Goal: Information Seeking & Learning: Compare options

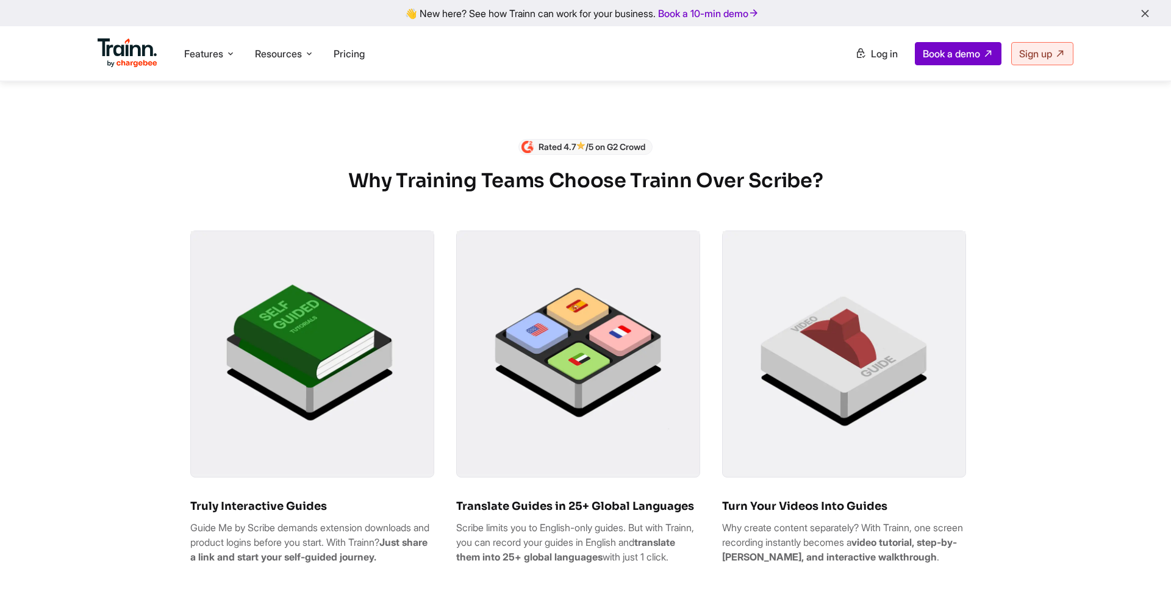
scroll to position [646, 0]
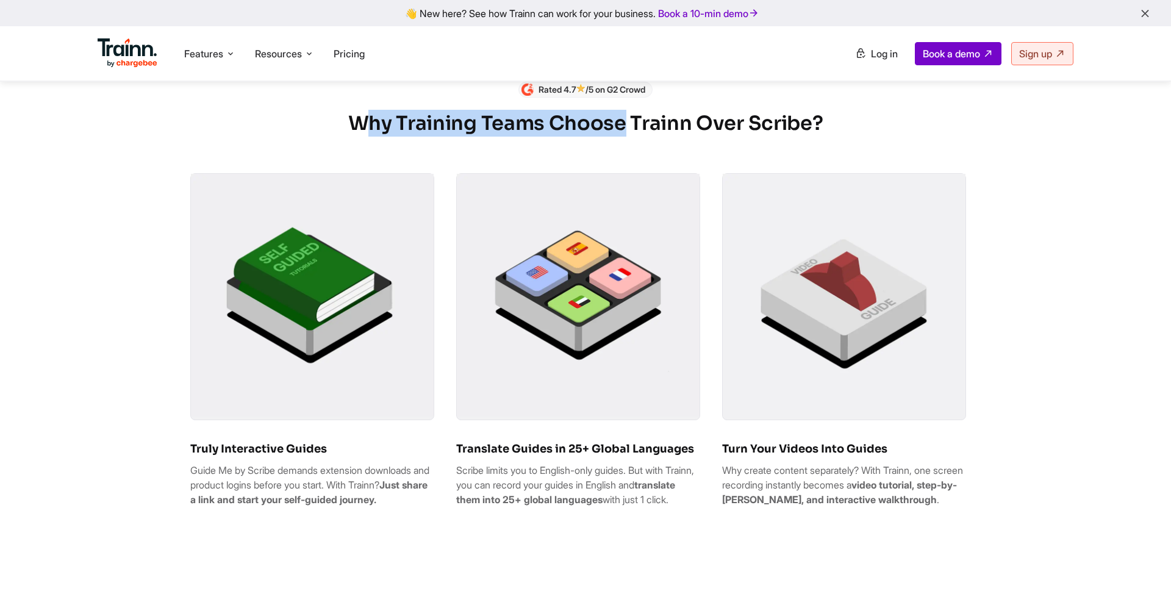
drag, startPoint x: 626, startPoint y: 133, endPoint x: 366, endPoint y: 141, distance: 260.5
click at [366, 137] on h2 "Why Training Teams Choose Trainn Over Scribe?" at bounding box center [585, 123] width 790 height 27
click at [366, 234] on img at bounding box center [312, 295] width 243 height 243
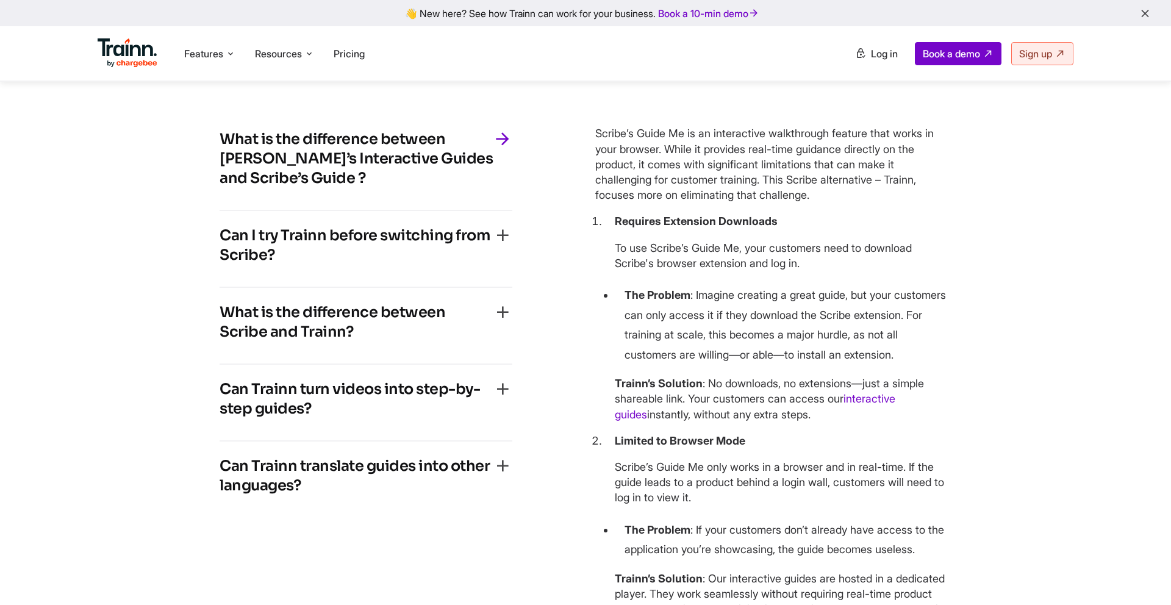
scroll to position [3697, 0]
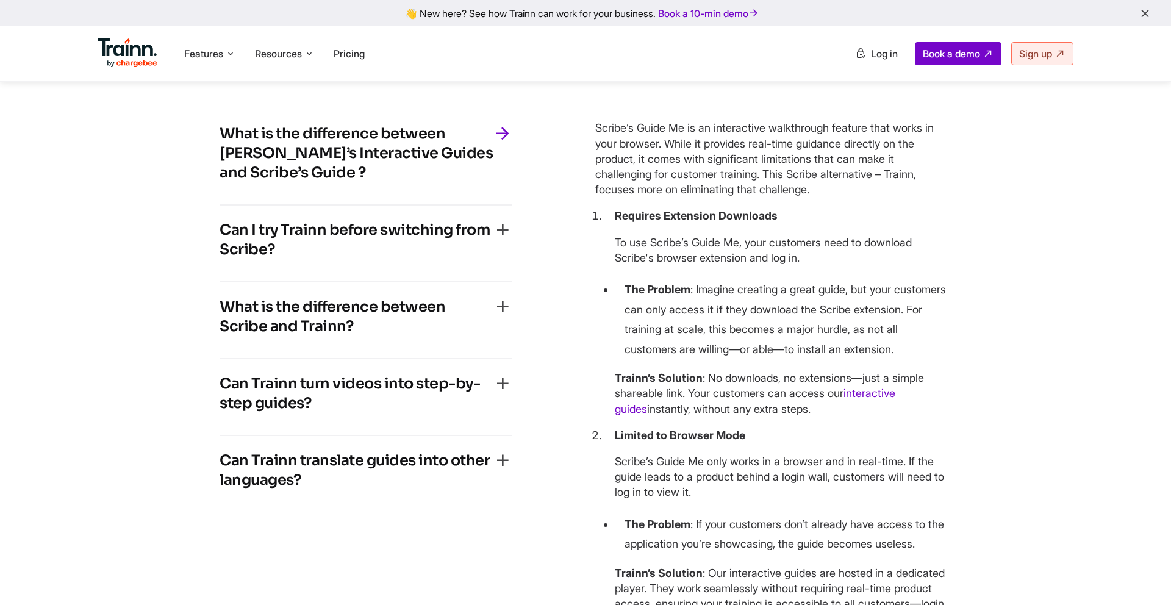
click at [449, 175] on h4 "What is the difference between Trainn’s Interactive Guides and Scribe’s Guide ?" at bounding box center [356, 153] width 273 height 59
click at [493, 143] on icon "button" at bounding box center [503, 134] width 20 height 20
click at [501, 143] on icon "button" at bounding box center [503, 134] width 20 height 20
click at [201, 216] on div "… frequently asked questions What is the difference between Trainn’s Interactiv…" at bounding box center [585, 507] width 780 height 978
click at [500, 240] on icon "button" at bounding box center [503, 230] width 20 height 20
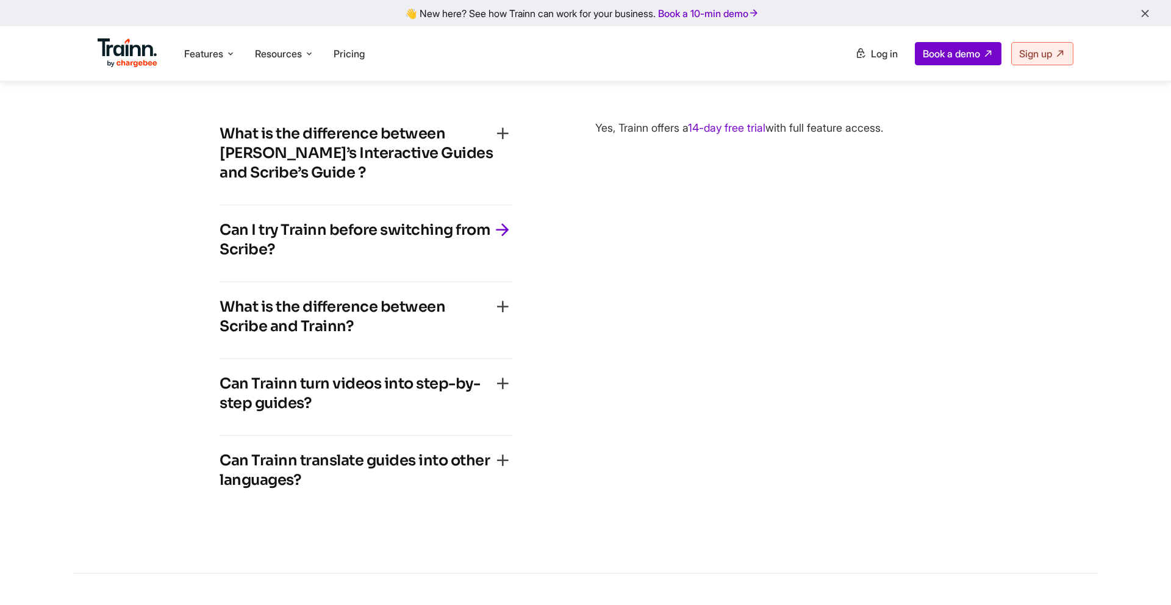
click at [507, 316] on icon "button" at bounding box center [503, 307] width 20 height 20
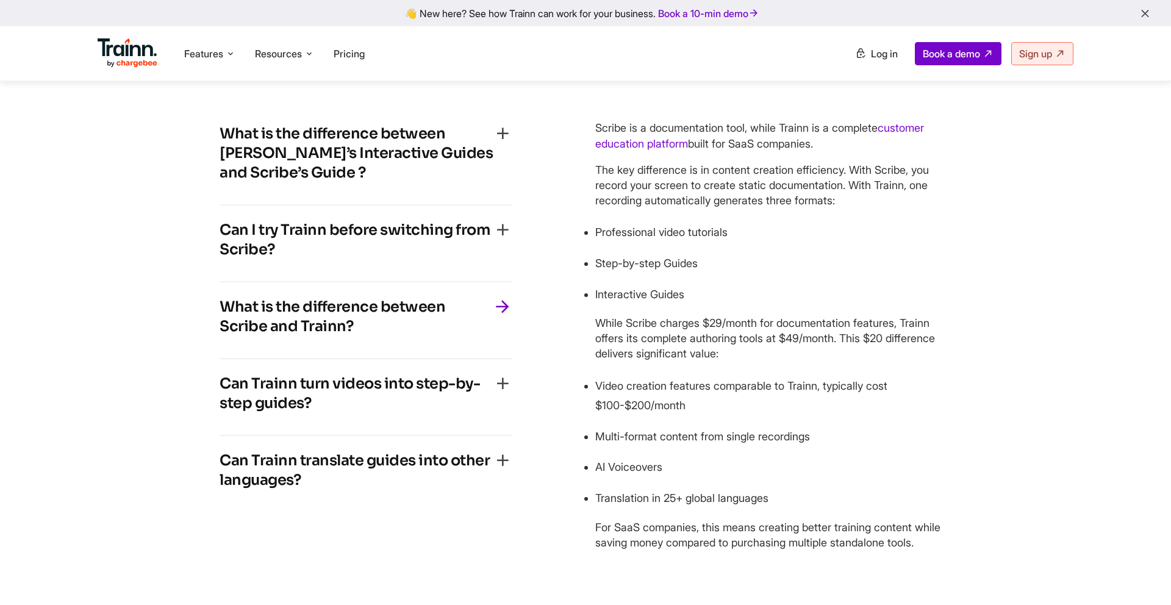
click at [509, 393] on icon "button" at bounding box center [503, 384] width 20 height 20
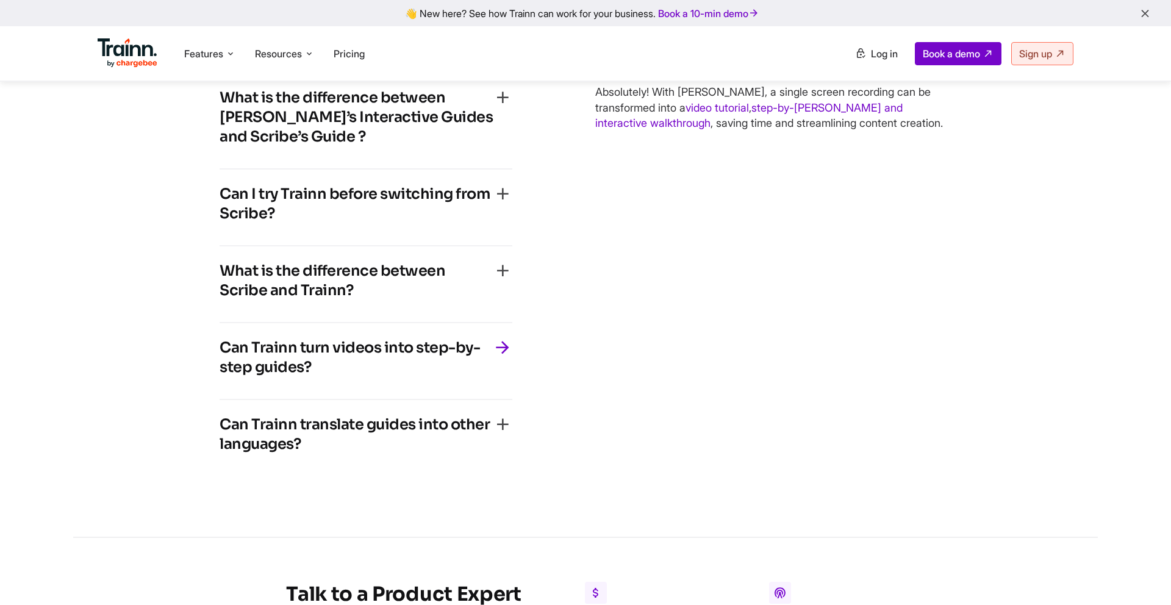
scroll to position [3824, 0]
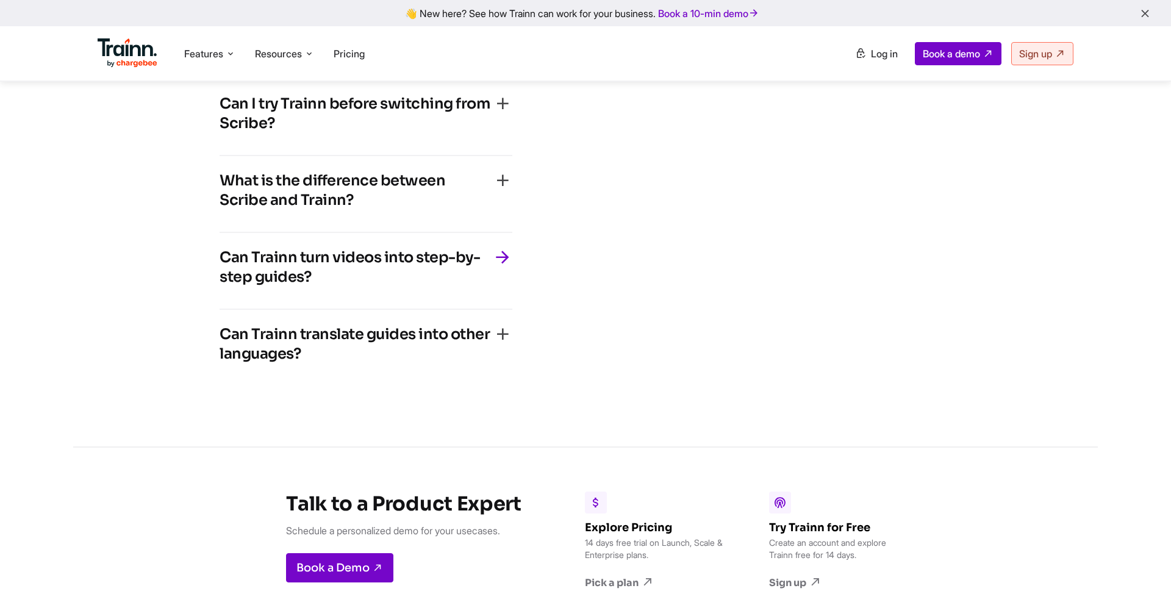
click at [499, 344] on icon "button" at bounding box center [503, 334] width 20 height 20
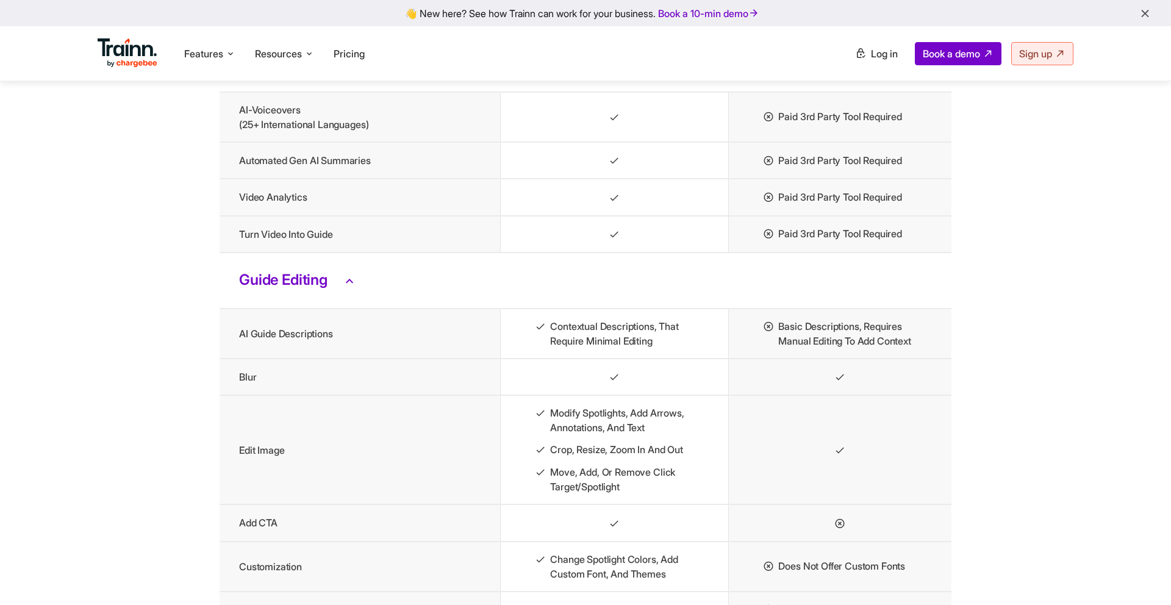
scroll to position [2681, 0]
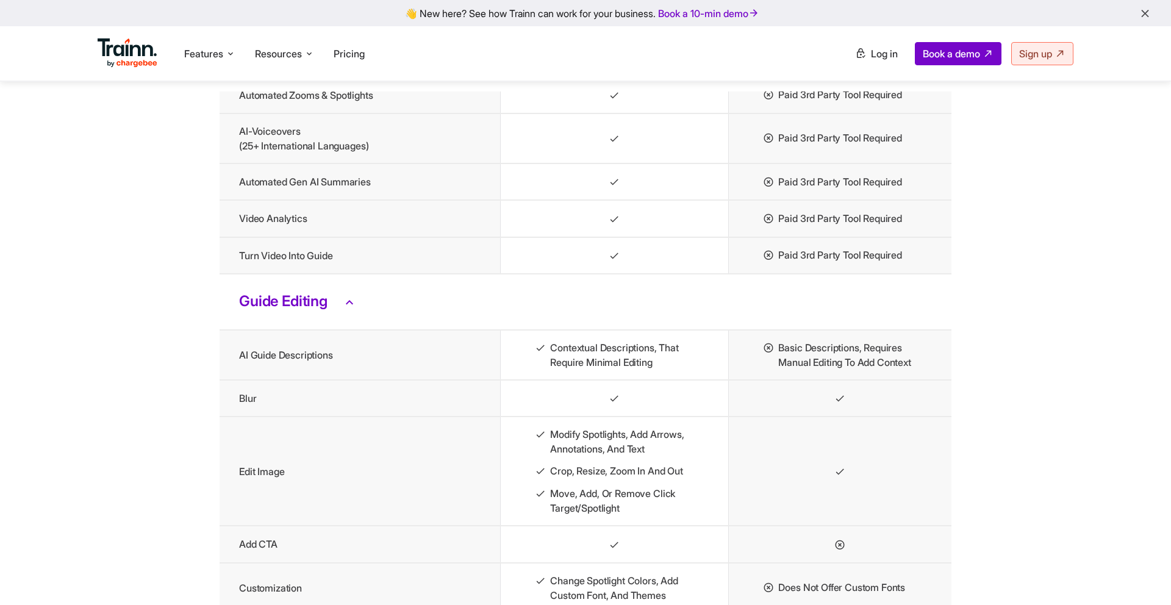
click at [302, 310] on h3 "Guide Editing" at bounding box center [585, 302] width 693 height 16
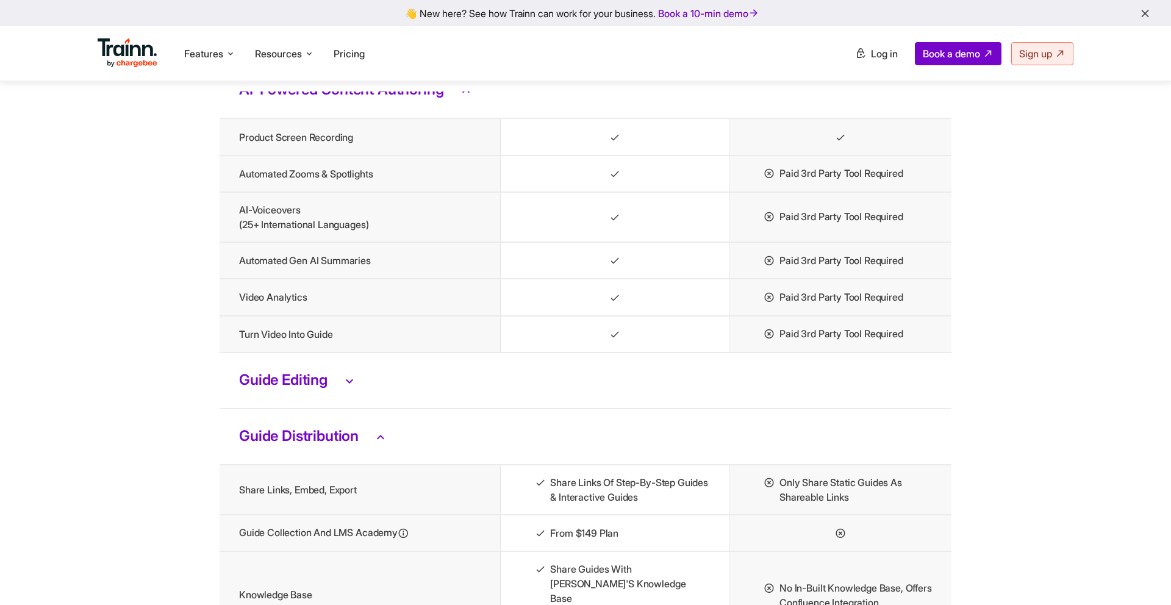
scroll to position [2484, 0]
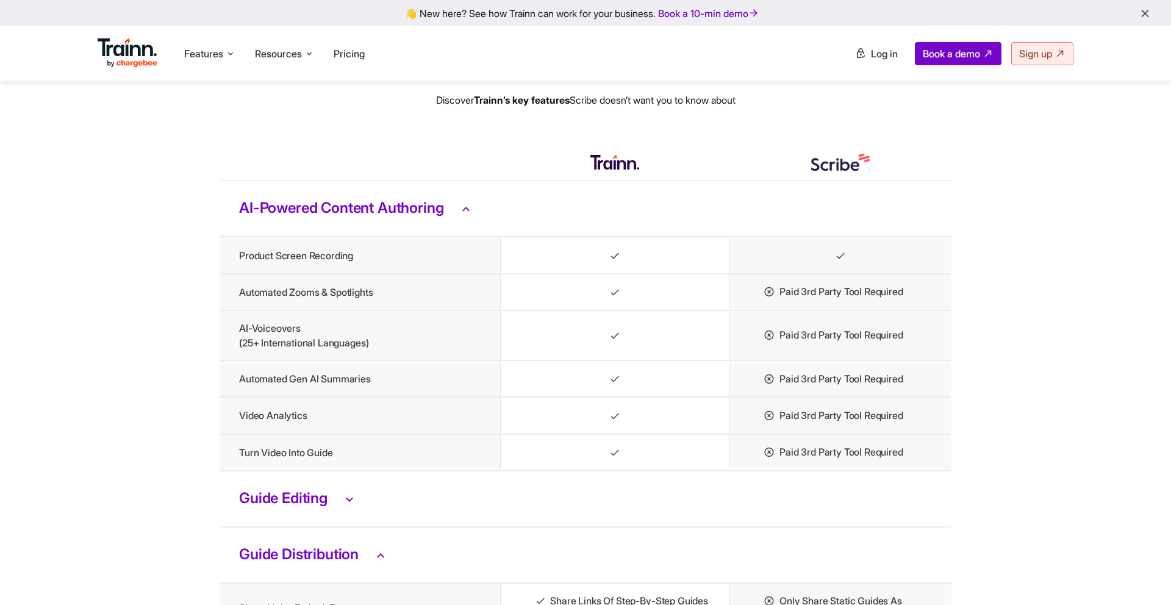
click at [317, 237] on td "AI-Powered Content Authoring" at bounding box center [586, 209] width 732 height 56
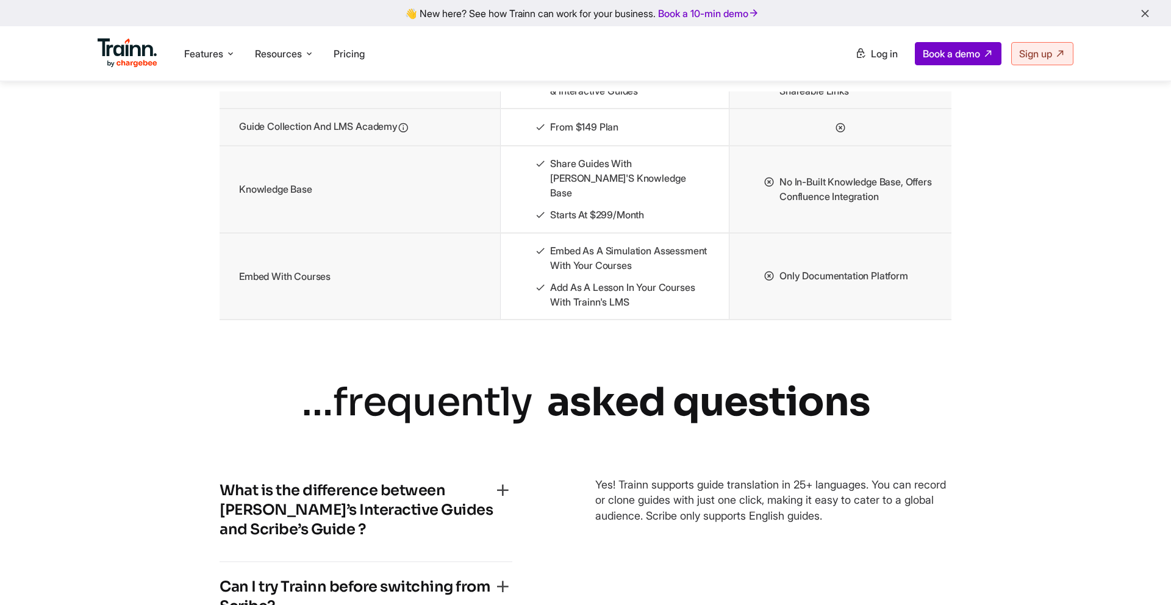
scroll to position [2708, 0]
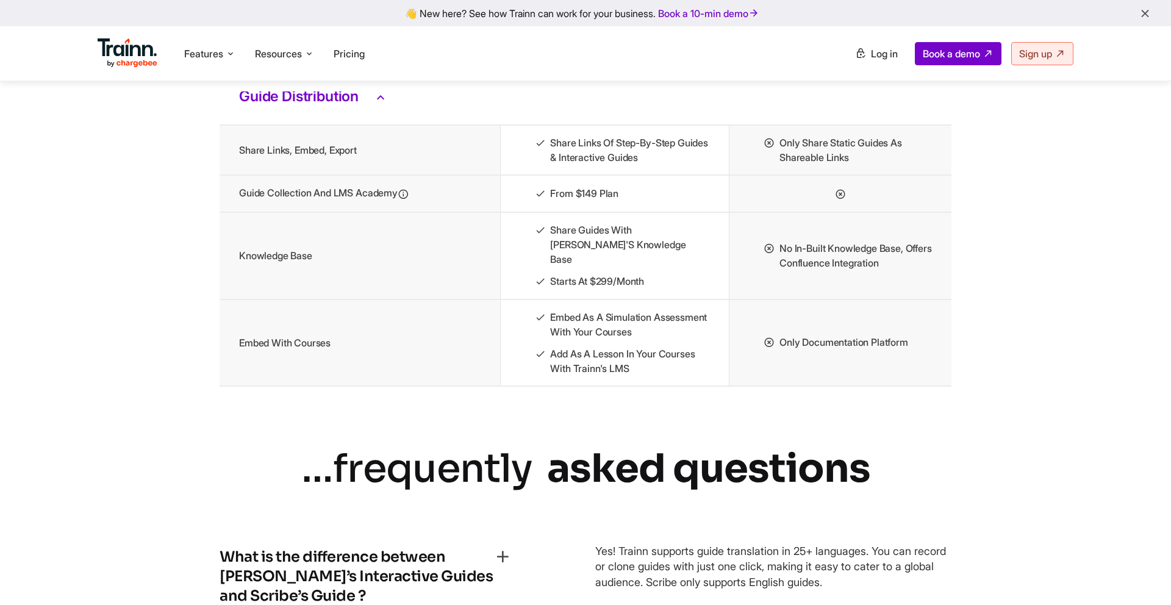
click at [346, 105] on h3 "Guide Distribution" at bounding box center [585, 97] width 693 height 16
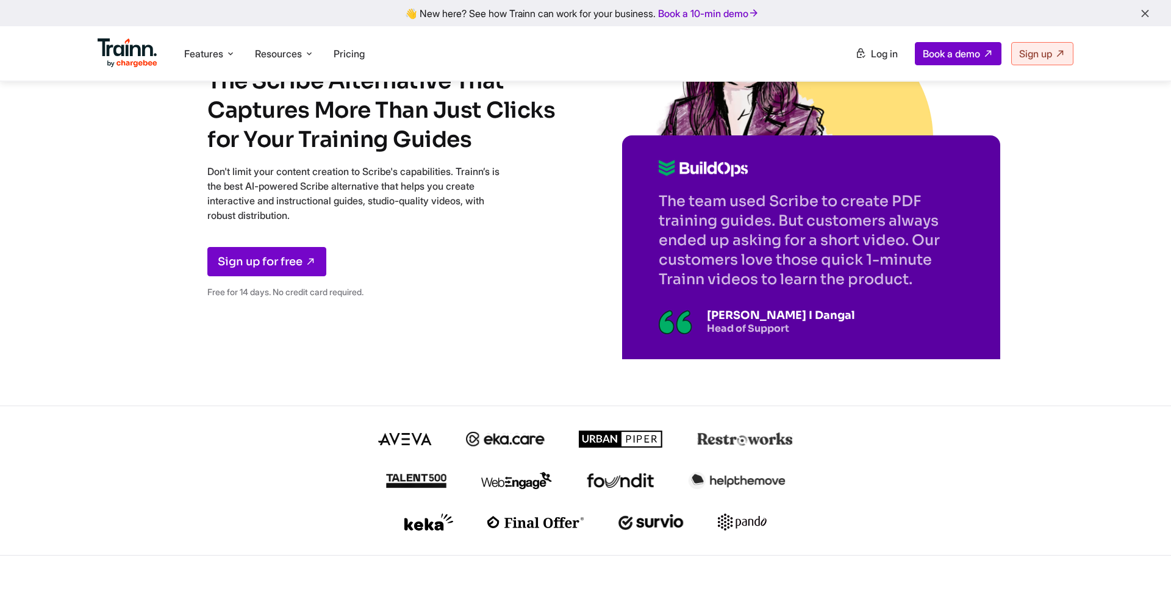
scroll to position [0, 0]
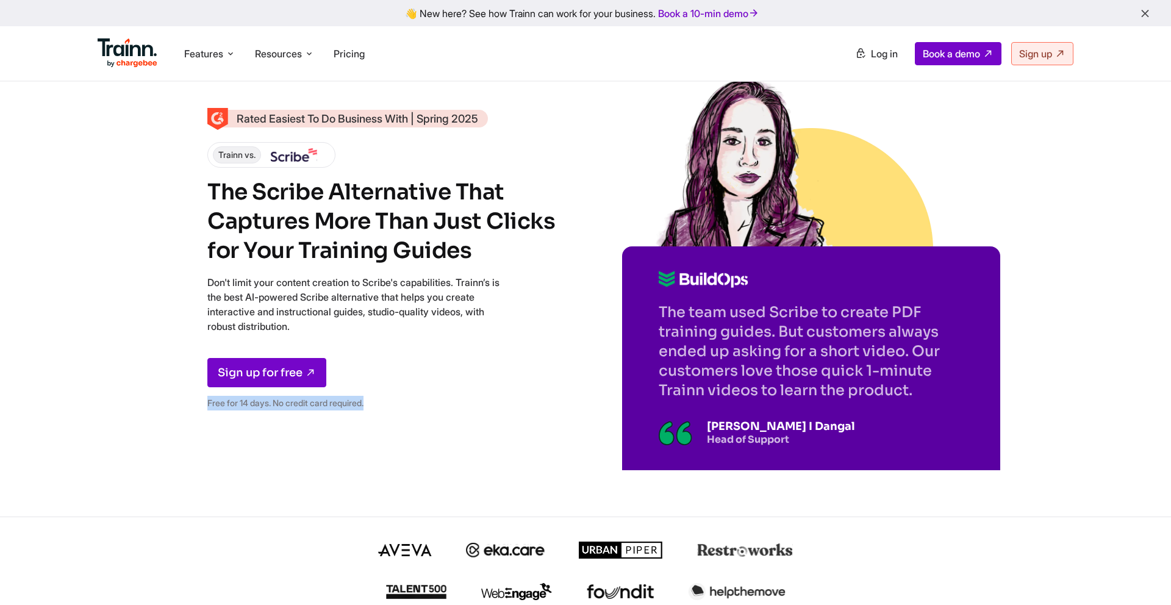
drag, startPoint x: 380, startPoint y: 410, endPoint x: 176, endPoint y: 396, distance: 205.3
click at [176, 396] on div "Rated Easiest To Do Business With | Spring 2025 Trainn vs. The Scribe Alternati…" at bounding box center [585, 258] width 1171 height 516
click at [199, 436] on div "Rated Easiest To Do Business With | Spring 2025 Trainn vs. The Scribe Alternati…" at bounding box center [585, 258] width 1171 height 516
drag, startPoint x: 208, startPoint y: 401, endPoint x: 385, endPoint y: 414, distance: 177.3
click at [385, 414] on div "Rated Easiest To Do Business With | Spring 2025 Trainn vs. The Scribe Alternati…" at bounding box center [384, 264] width 354 height 309
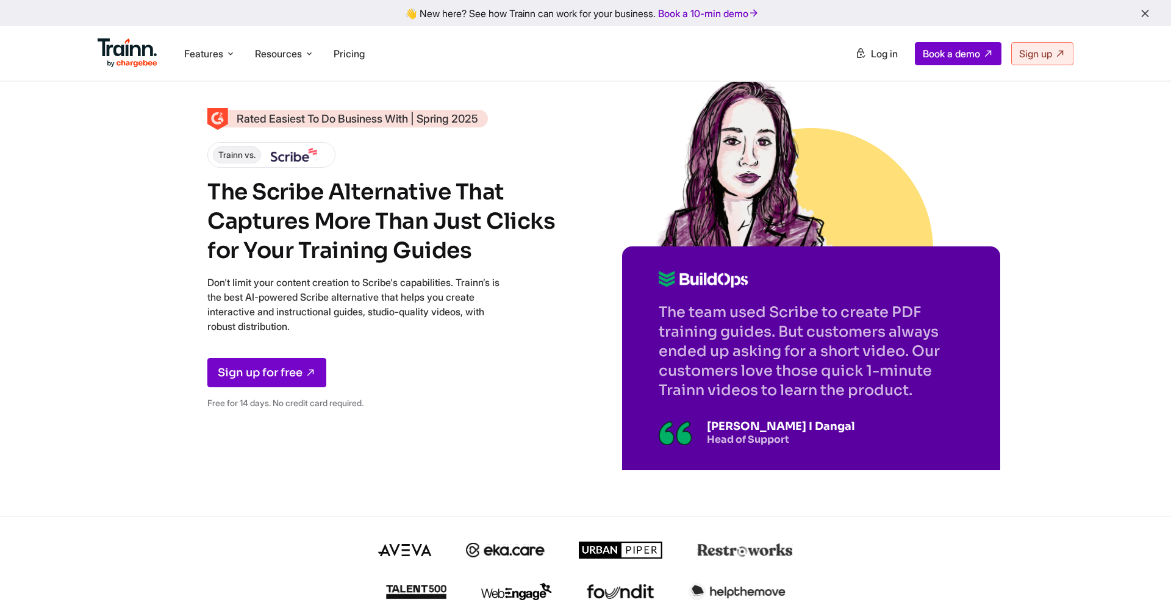
click at [394, 426] on div "Rated Easiest To Do Business With | Spring 2025 Trainn vs. The Scribe Alternati…" at bounding box center [585, 258] width 1171 height 516
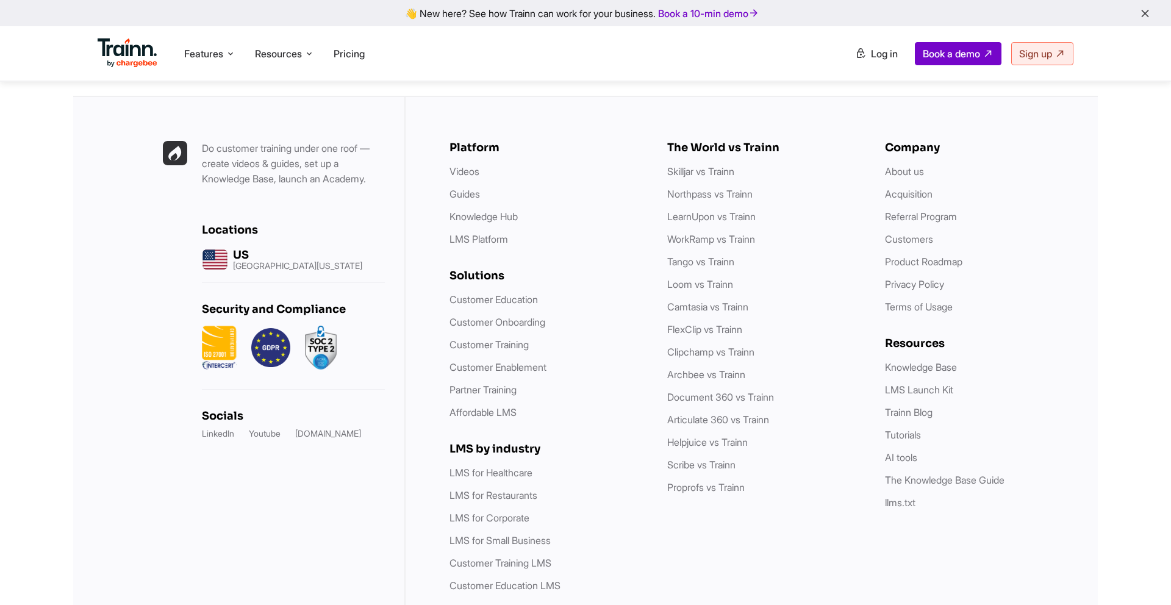
scroll to position [3541, 0]
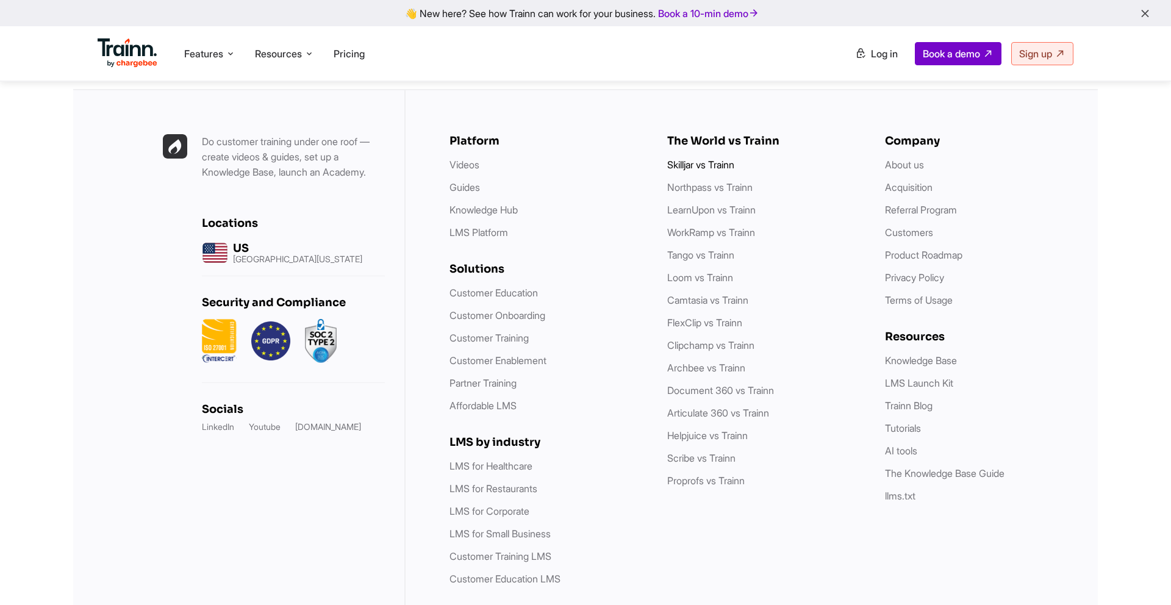
click at [704, 171] on link "Skilljar vs Trainn" at bounding box center [700, 165] width 67 height 12
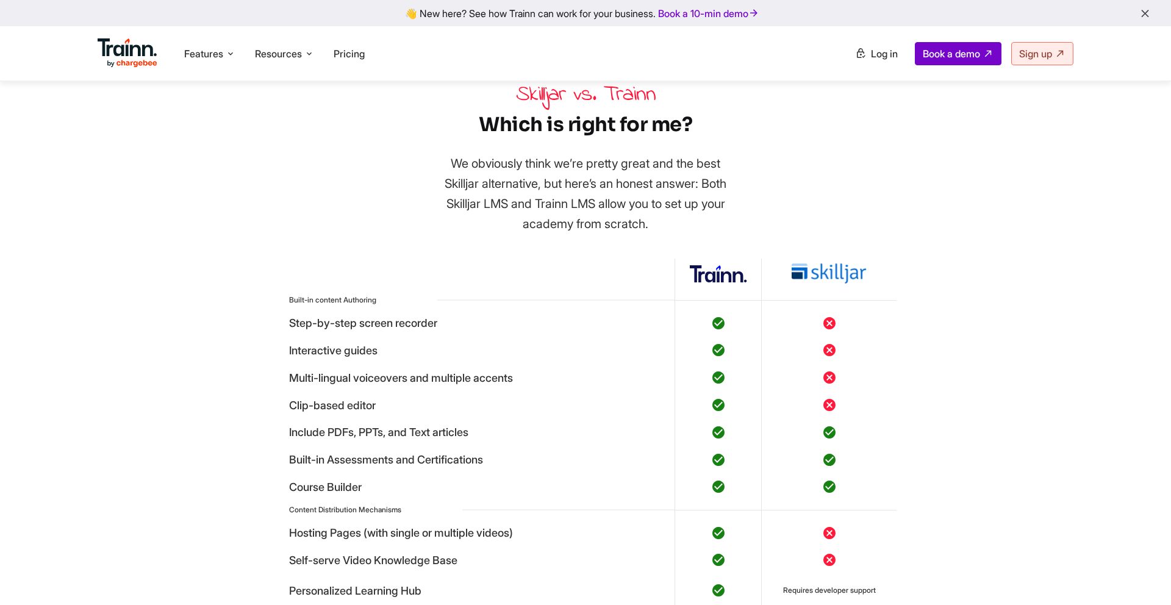
scroll to position [3274, 0]
click at [813, 285] on img at bounding box center [828, 274] width 75 height 21
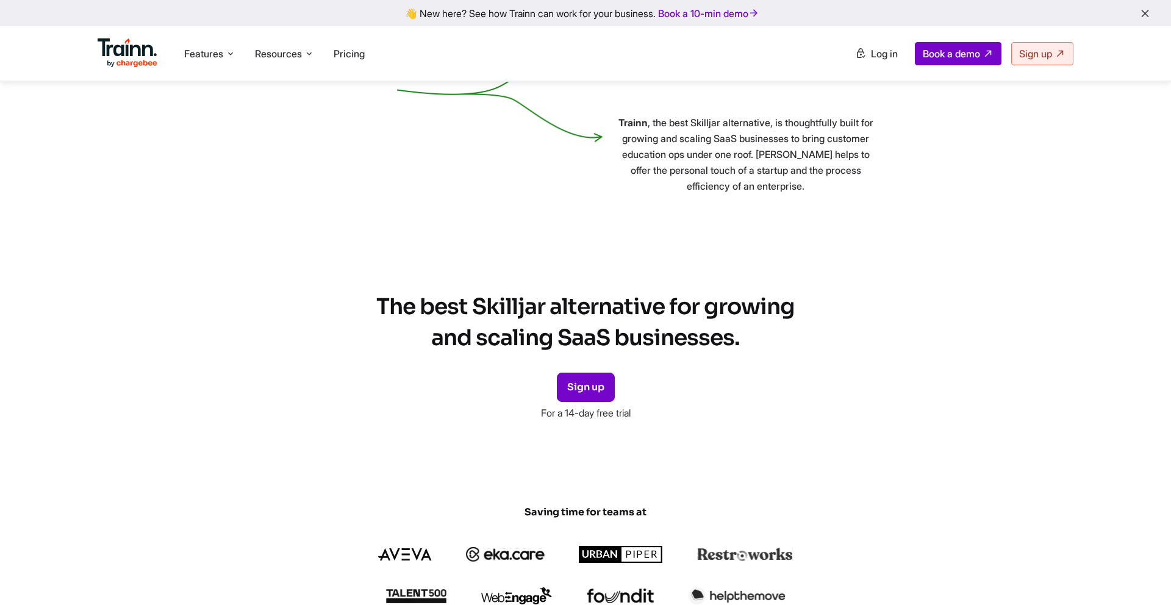
scroll to position [4128, 0]
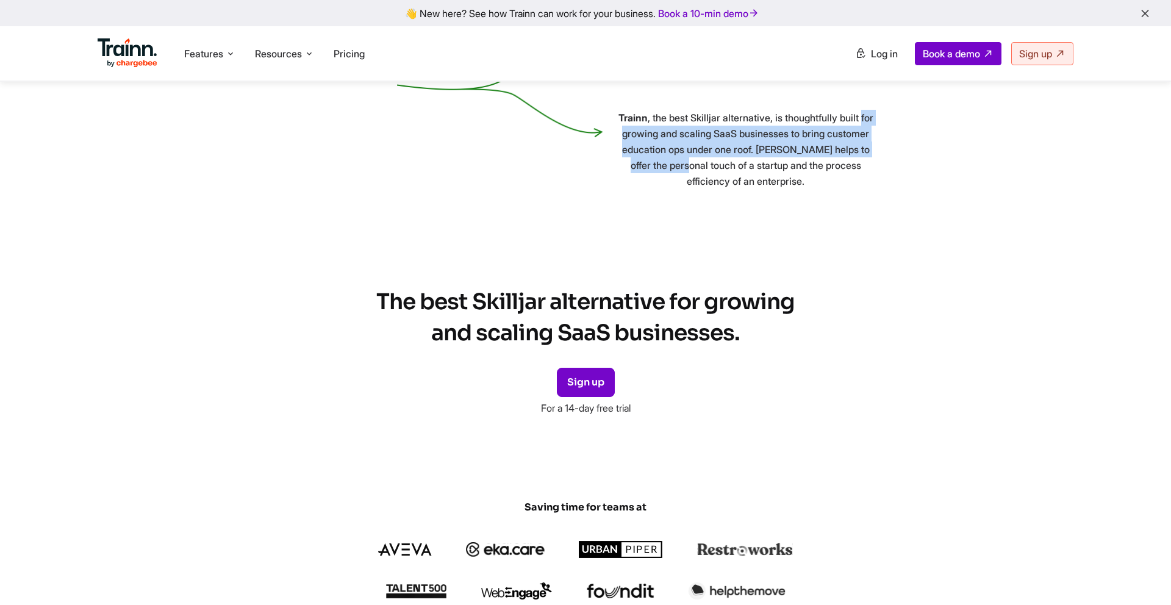
drag, startPoint x: 625, startPoint y: 282, endPoint x: 744, endPoint y: 326, distance: 127.0
click at [744, 189] on p "Trainn , the best Skilljar alternative, is thoughtfully built for growing and s…" at bounding box center [746, 149] width 256 height 79
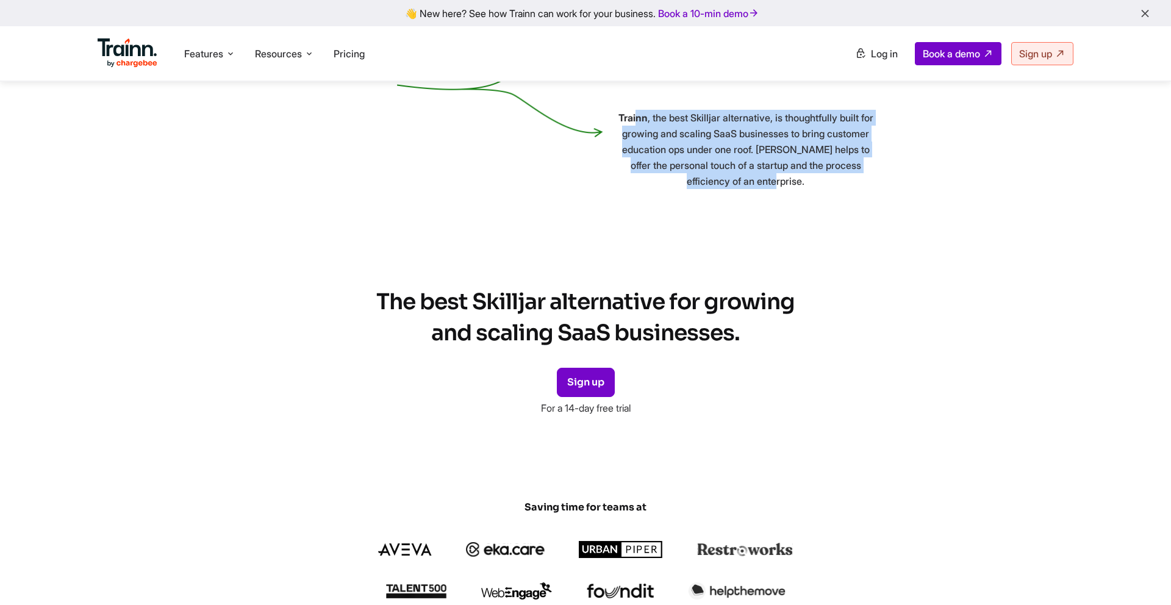
drag, startPoint x: 833, startPoint y: 335, endPoint x: 632, endPoint y: 263, distance: 214.3
click at [632, 189] on p "Trainn , the best Skilljar alternative, is thoughtfully built for growing and s…" at bounding box center [746, 149] width 256 height 79
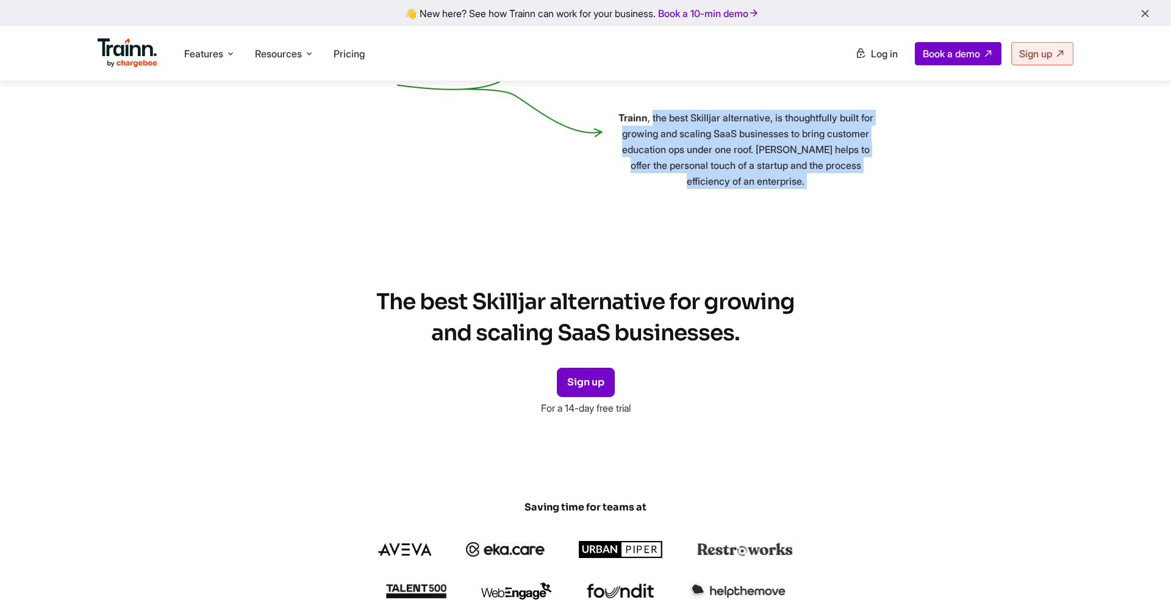
drag, startPoint x: 652, startPoint y: 270, endPoint x: 846, endPoint y: 343, distance: 207.0
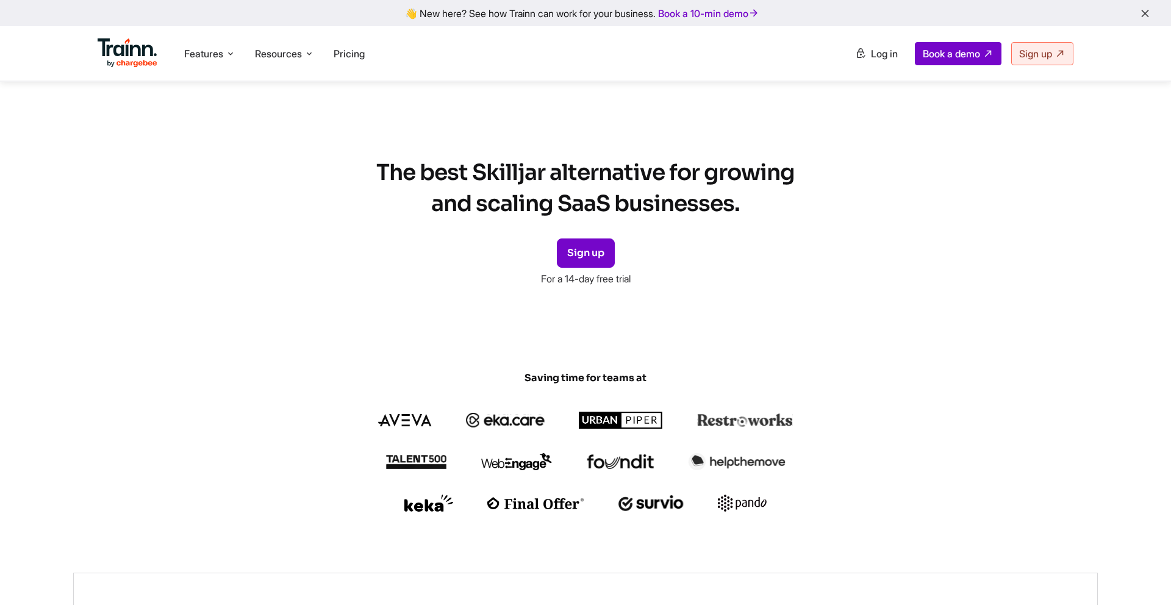
scroll to position [4280, 0]
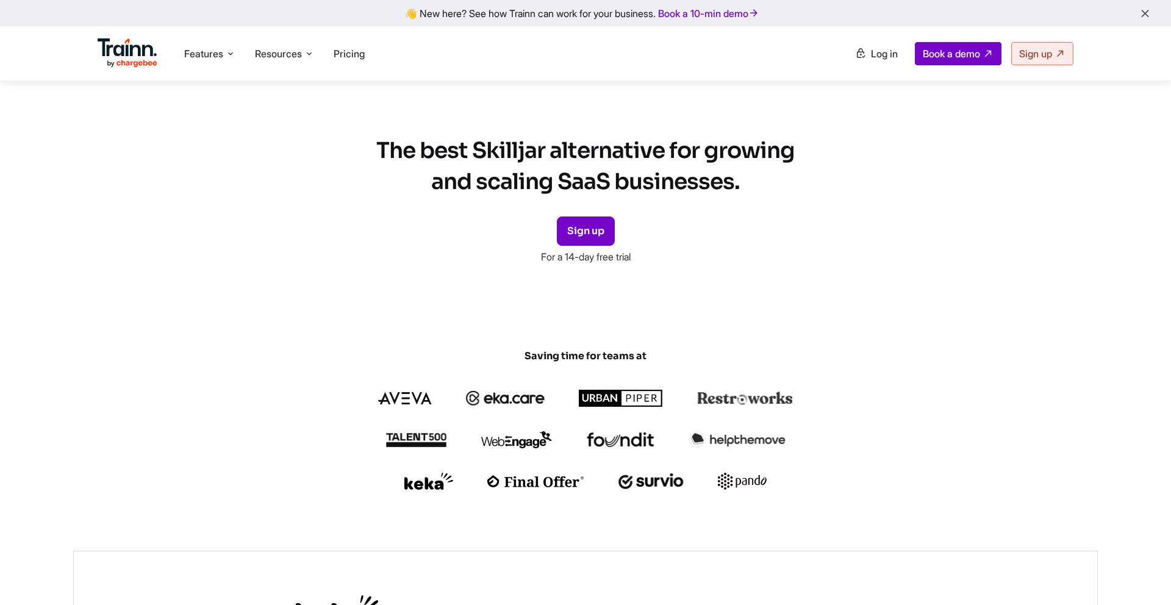
drag, startPoint x: 644, startPoint y: 409, endPoint x: 469, endPoint y: 410, distance: 175.0
click at [469, 263] on p "Sign up For a 14-day free trial" at bounding box center [585, 239] width 439 height 46
drag, startPoint x: 469, startPoint y: 410, endPoint x: 430, endPoint y: 324, distance: 93.9
click at [469, 263] on p "Sign up For a 14-day free trial" at bounding box center [585, 239] width 439 height 46
drag, startPoint x: 382, startPoint y: 305, endPoint x: 758, endPoint y: 327, distance: 376.2
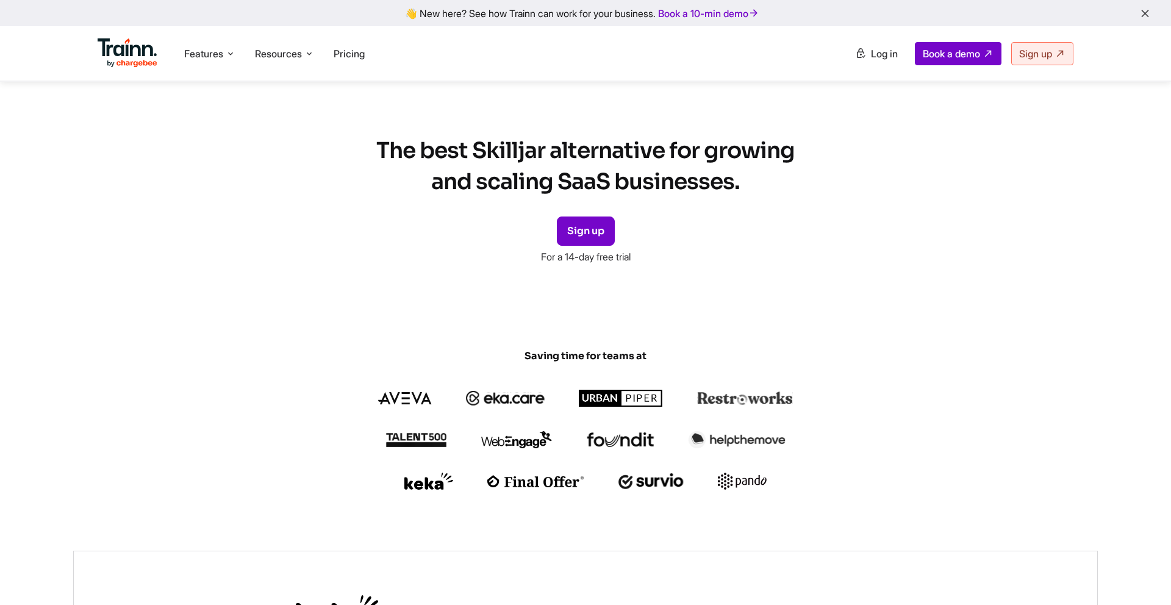
click at [758, 197] on h2 "The best Skilljar alternative for growing and scaling SaaS businesses." at bounding box center [585, 166] width 439 height 62
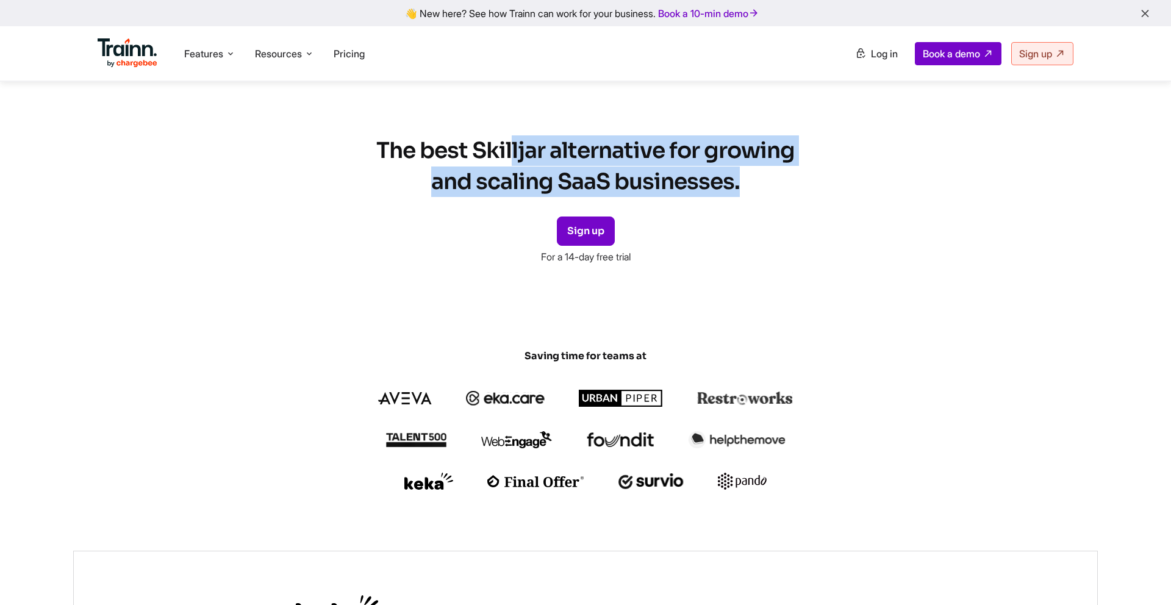
drag, startPoint x: 758, startPoint y: 333, endPoint x: 441, endPoint y: 283, distance: 321.0
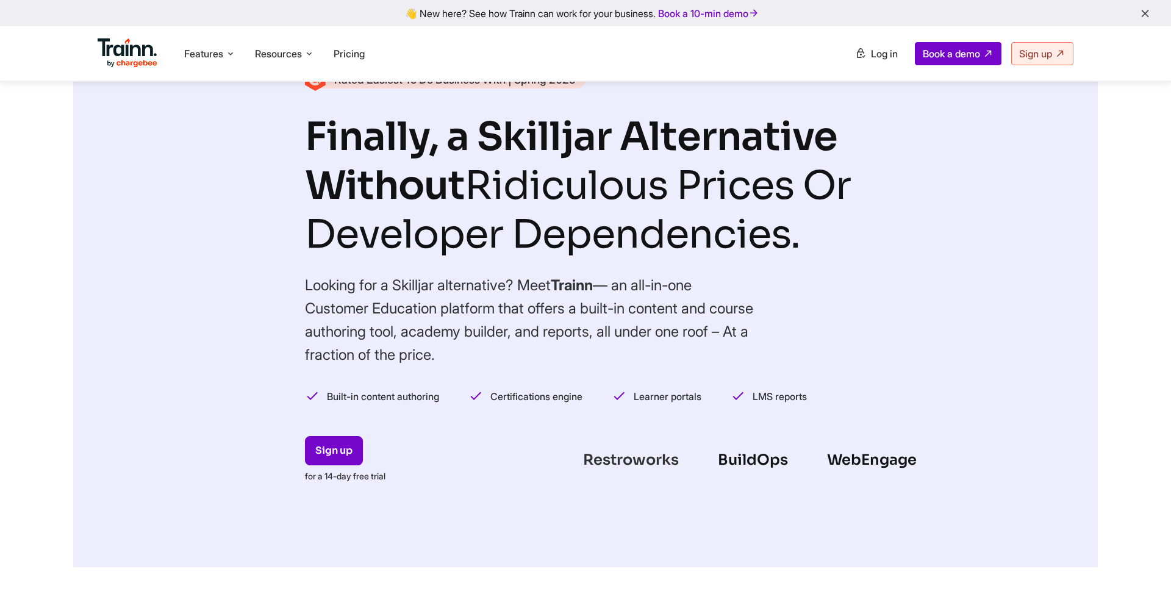
scroll to position [0, 0]
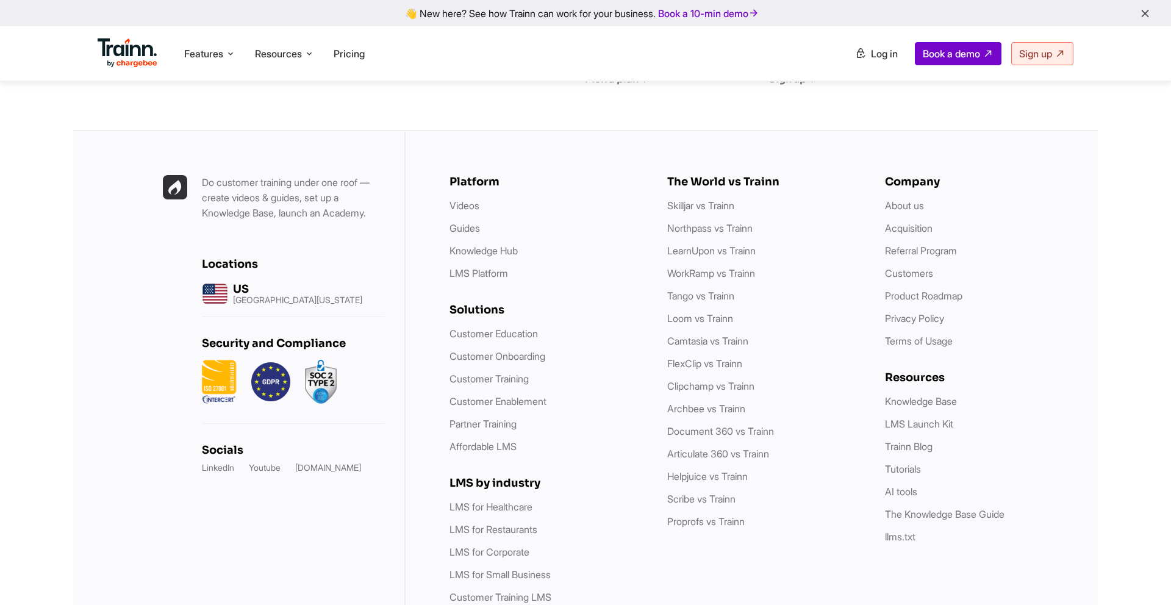
scroll to position [4096, 0]
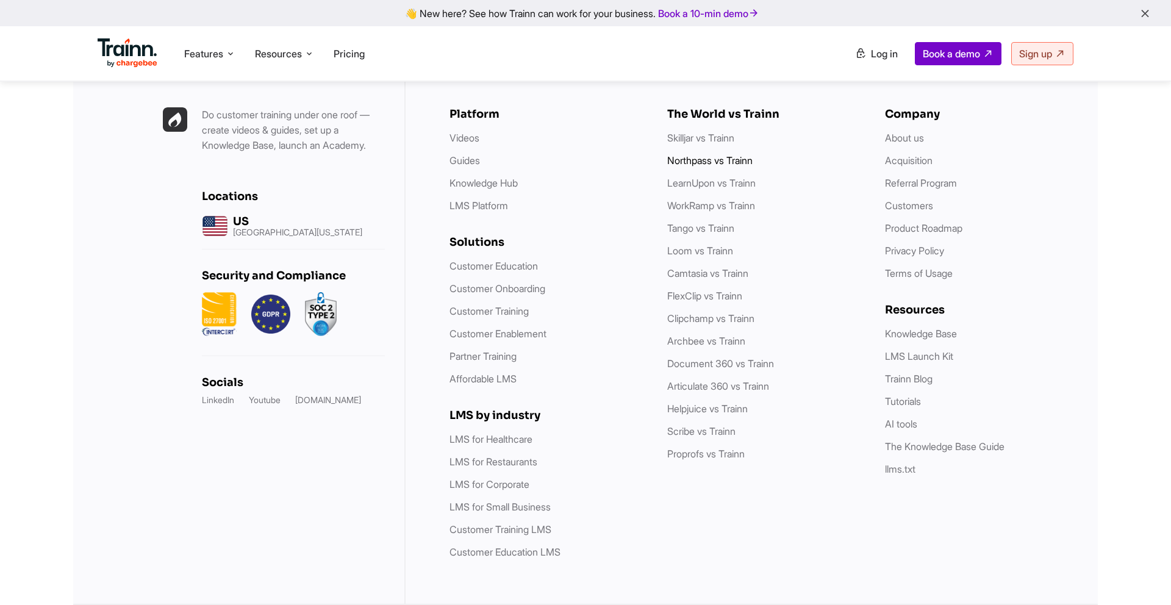
click at [708, 162] on link "Northpass vs Trainn" at bounding box center [709, 160] width 85 height 12
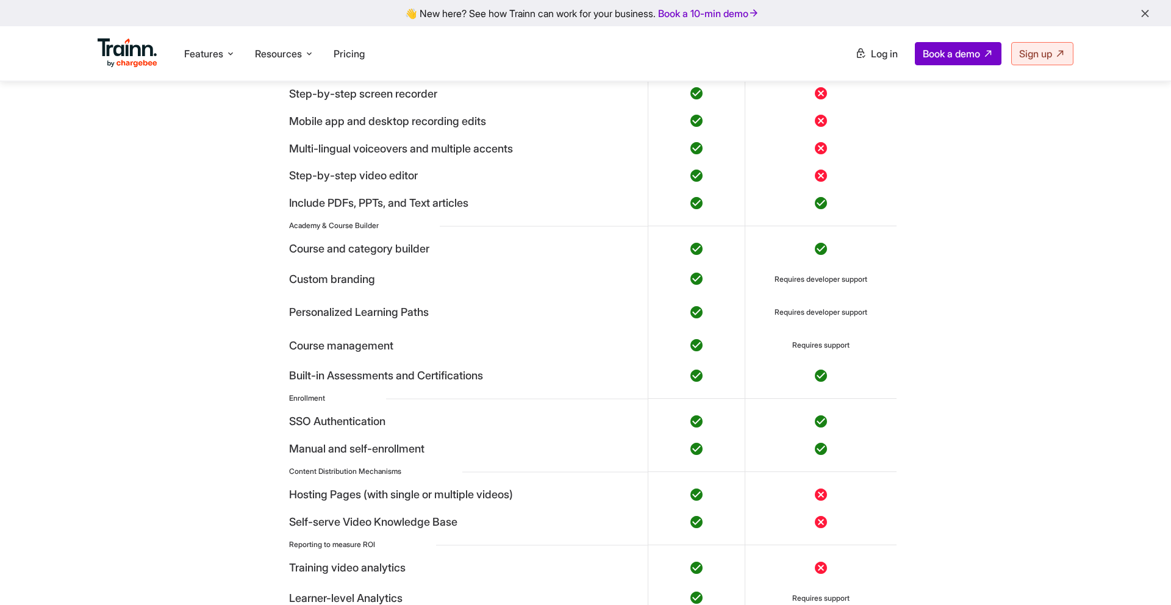
scroll to position [4361, 0]
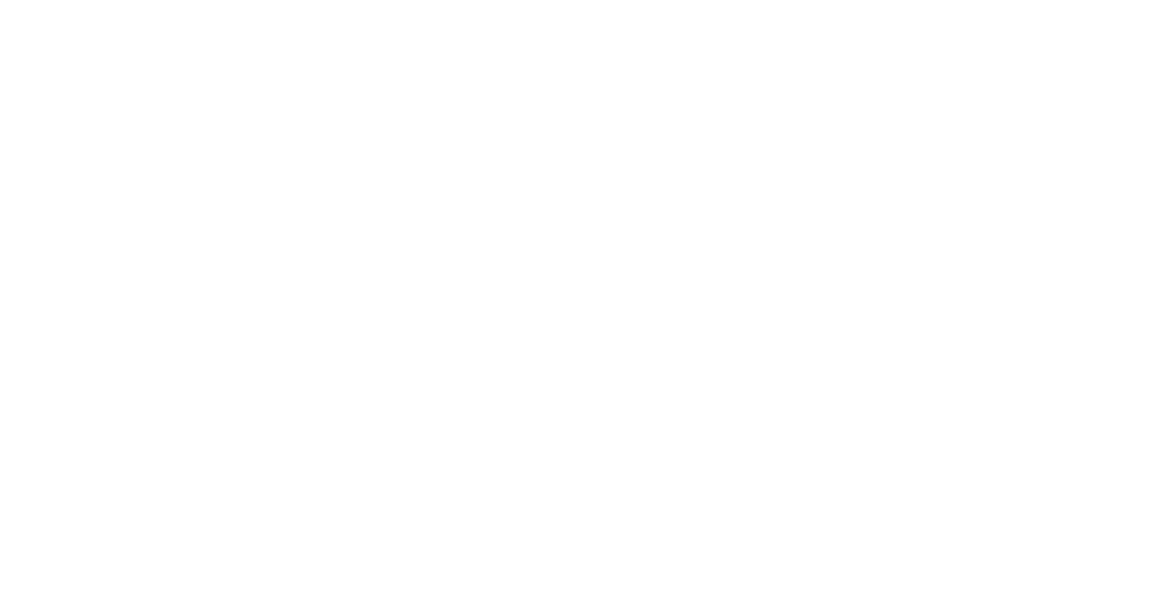
scroll to position [4096, 0]
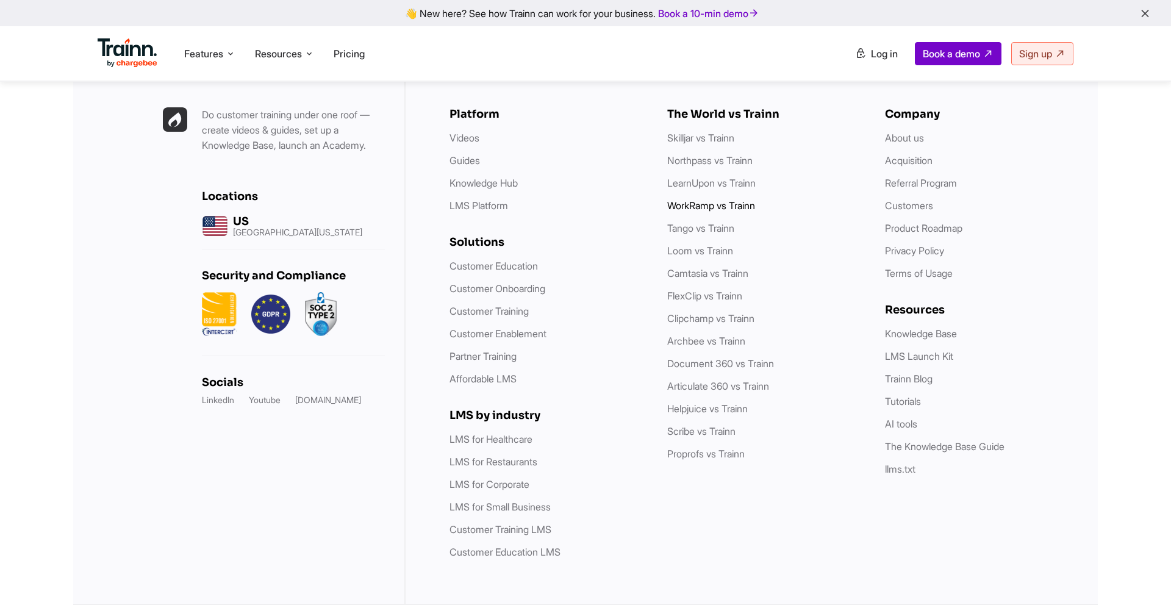
click at [701, 201] on link "WorkRamp vs Trainn" at bounding box center [711, 205] width 88 height 12
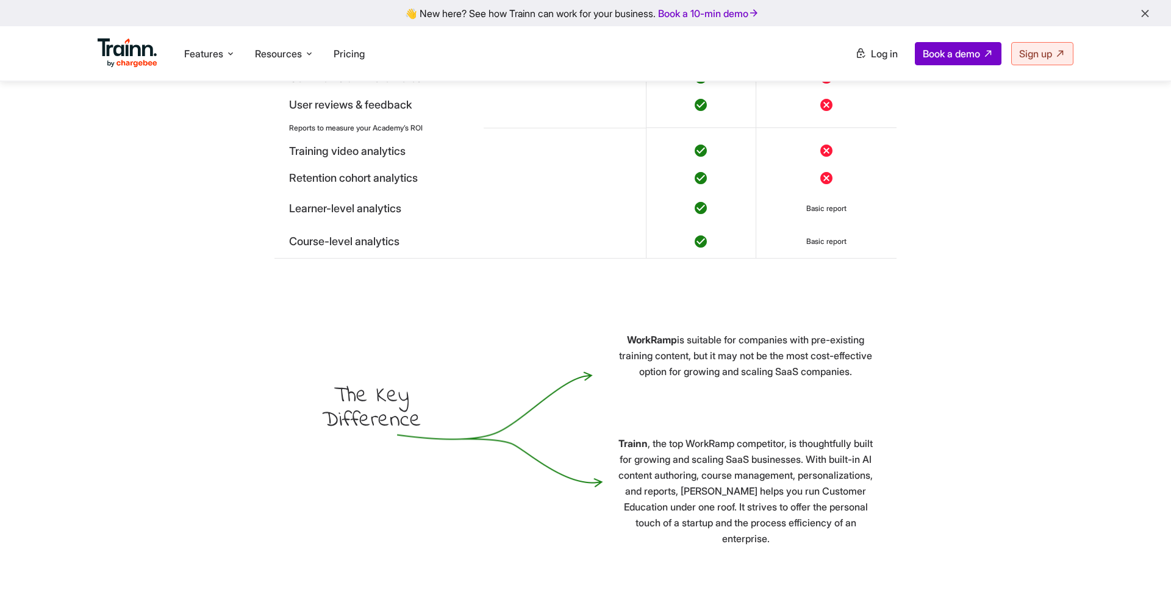
scroll to position [4590, 0]
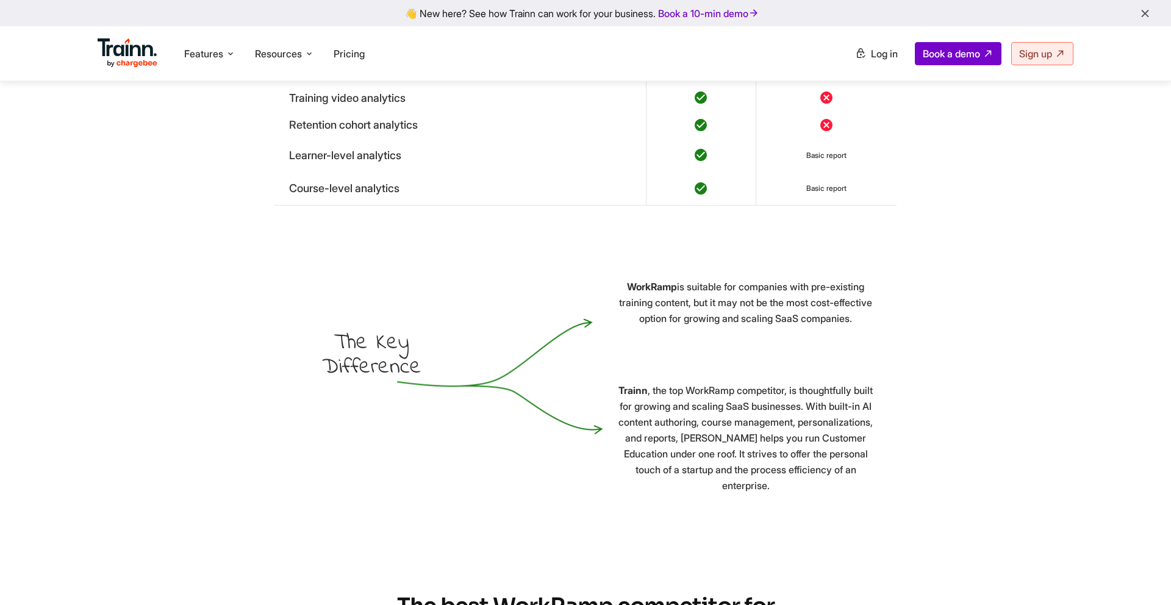
click at [640, 405] on div "WorkRamp is suitable for companies with pre-existing training content, but it m…" at bounding box center [746, 386] width 256 height 215
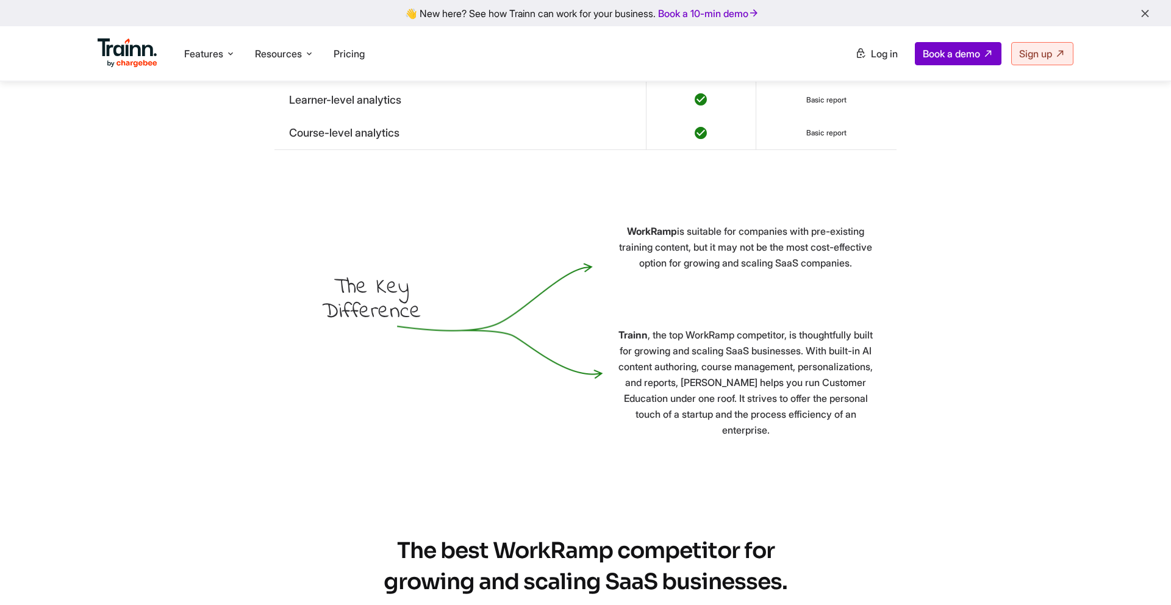
scroll to position [4702, 0]
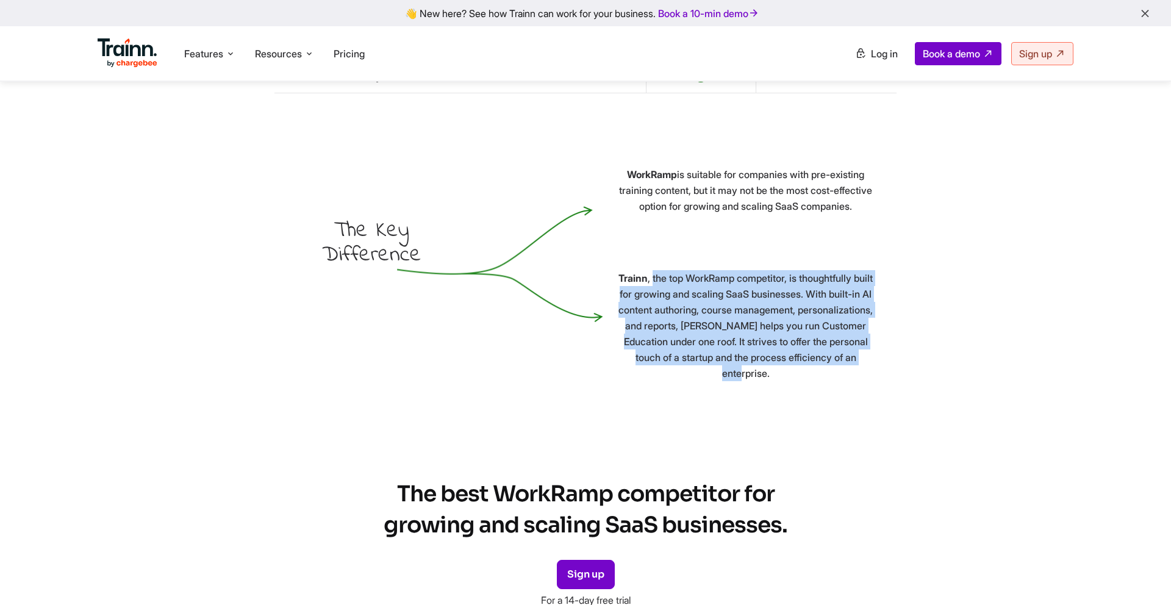
drag, startPoint x: 655, startPoint y: 355, endPoint x: 828, endPoint y: 456, distance: 199.7
click at [824, 381] on p "Trainn , the top WorkRamp competitor, is thoughtfully built for growing and sca…" at bounding box center [746, 325] width 256 height 111
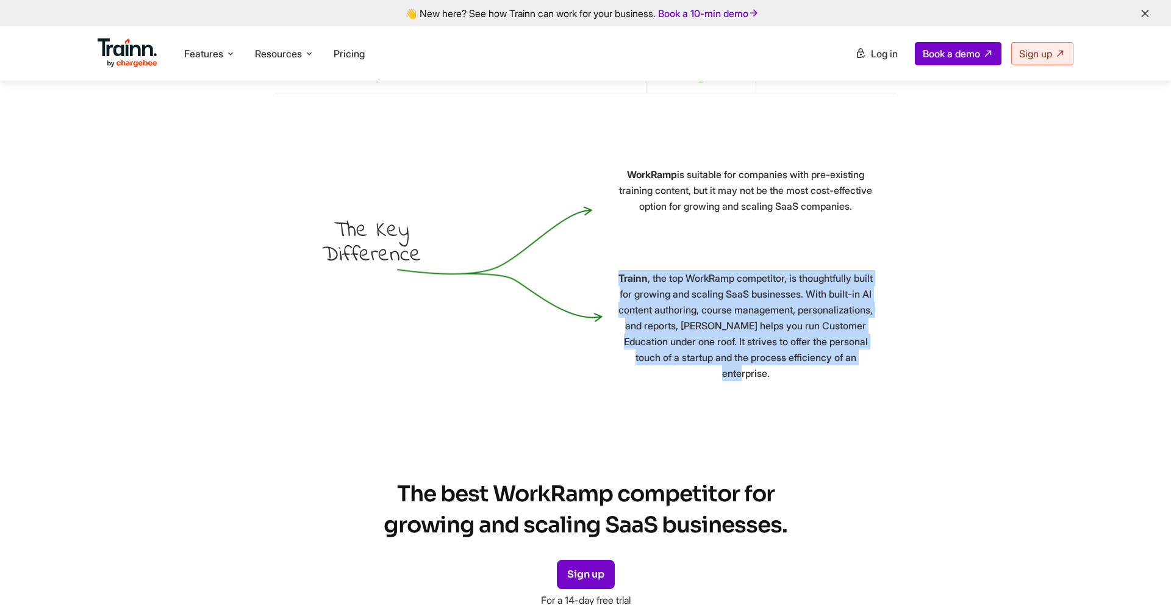
drag, startPoint x: 622, startPoint y: 354, endPoint x: 814, endPoint y: 451, distance: 215.4
click at [813, 381] on p "Trainn , the top WorkRamp competitor, is thoughtfully built for growing and sca…" at bounding box center [746, 325] width 256 height 111
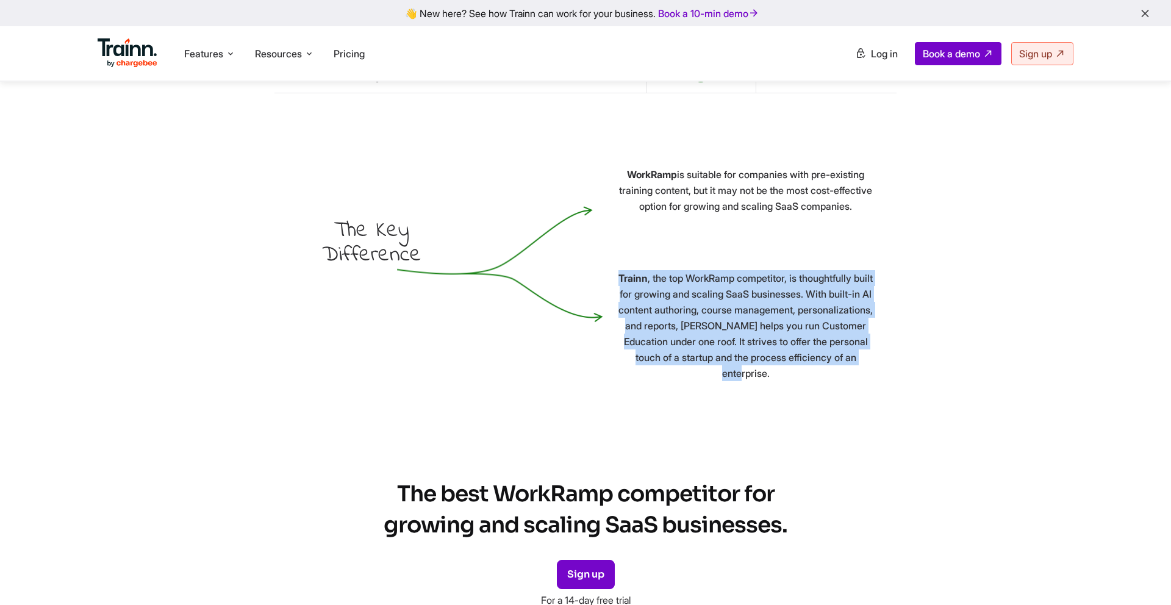
drag, startPoint x: 815, startPoint y: 459, endPoint x: 623, endPoint y: 344, distance: 223.4
click at [623, 344] on div "WorkRamp is suitable for companies with pre-existing training content, but it m…" at bounding box center [746, 273] width 256 height 215
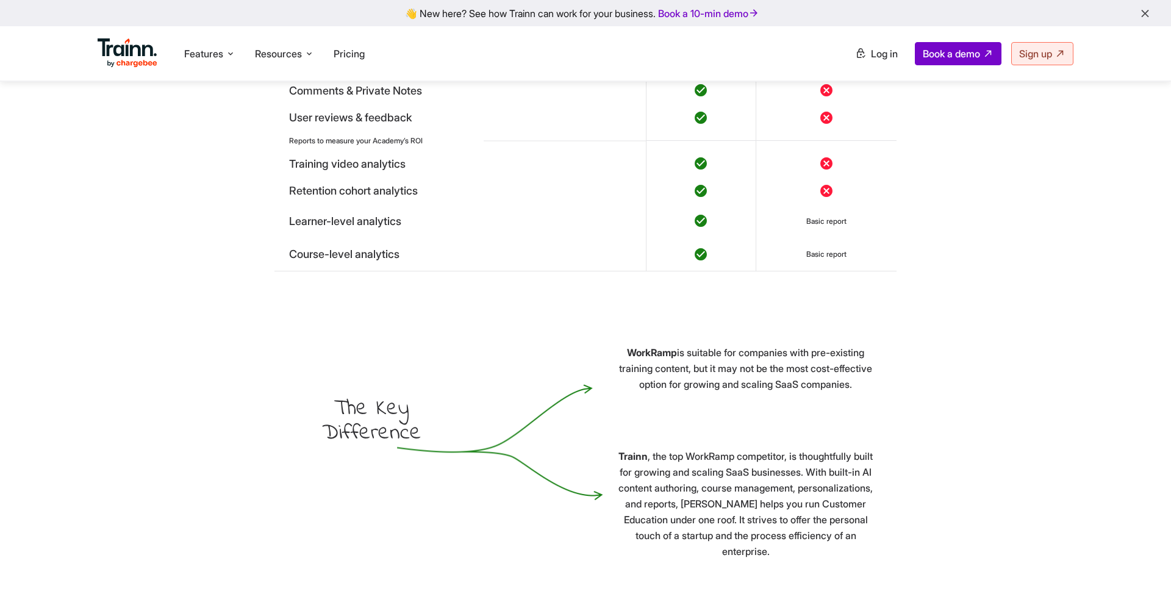
scroll to position [4456, 0]
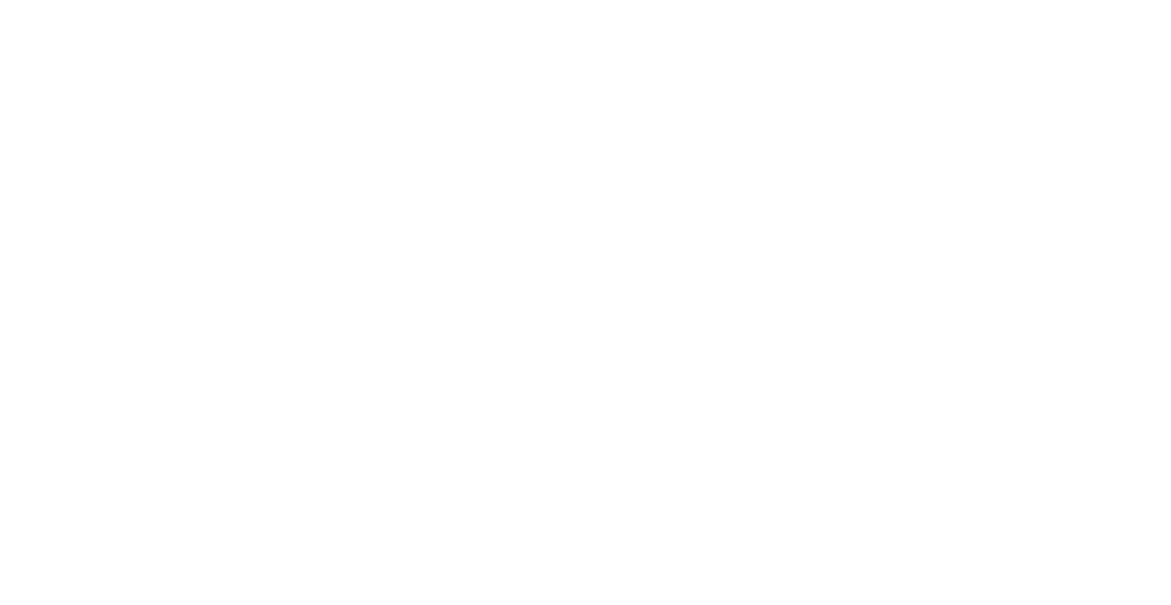
scroll to position [4096, 0]
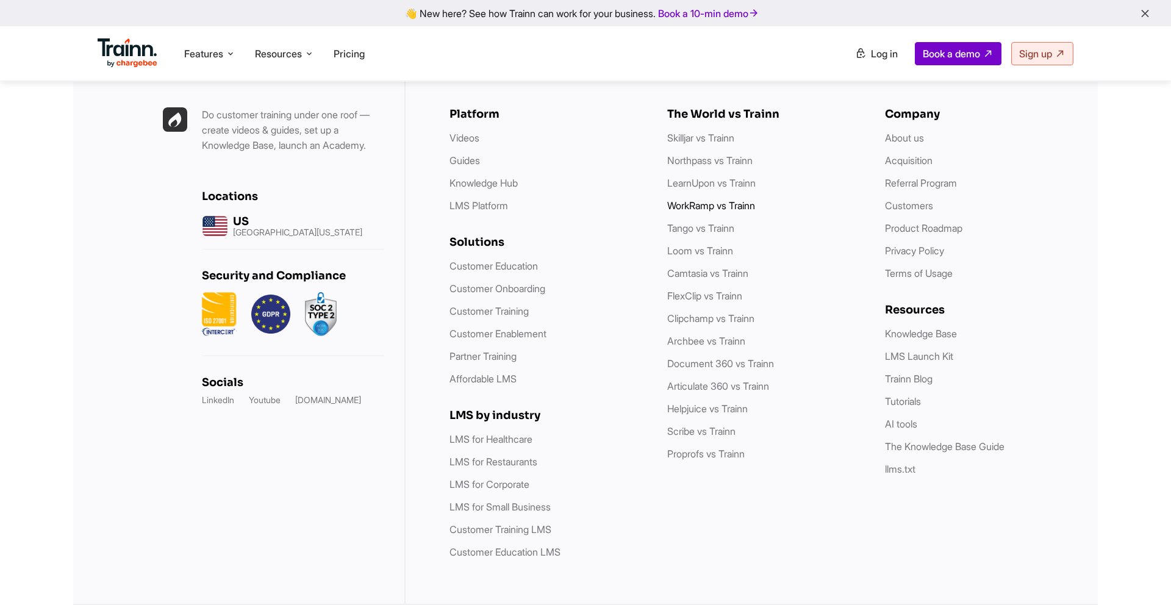
click at [690, 205] on link "WorkRamp vs Trainn" at bounding box center [711, 205] width 88 height 12
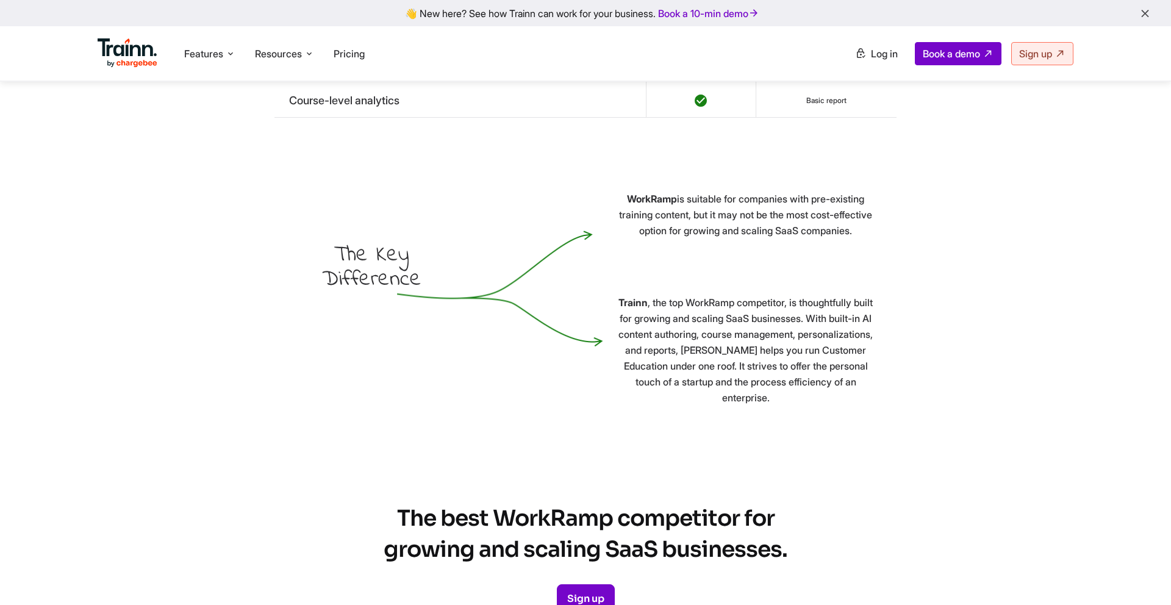
scroll to position [4686, 0]
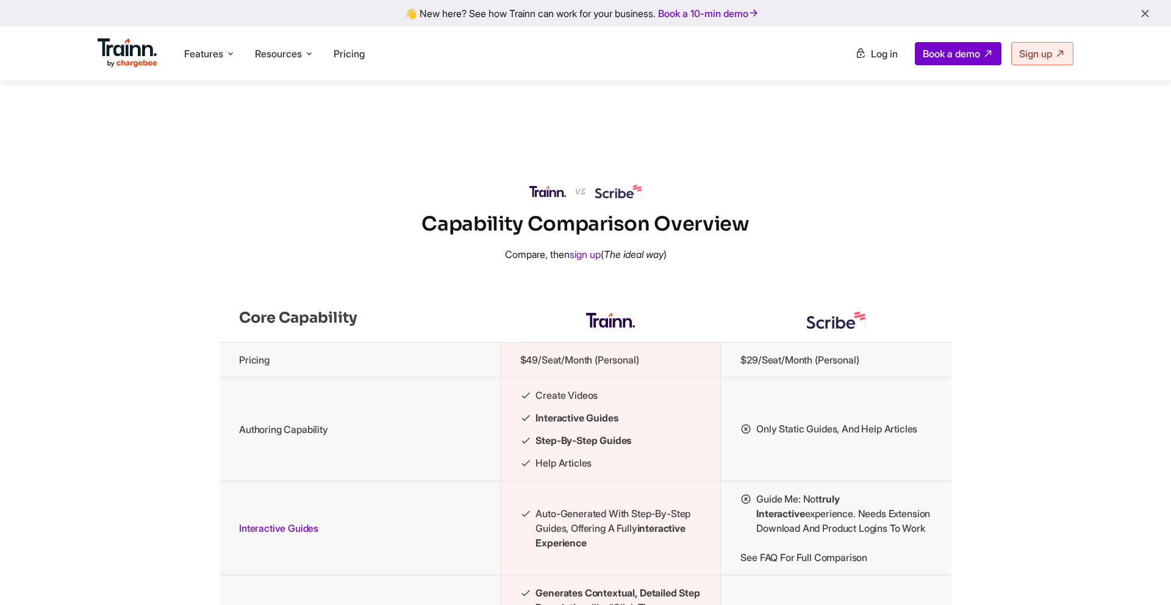
scroll to position [4096, 0]
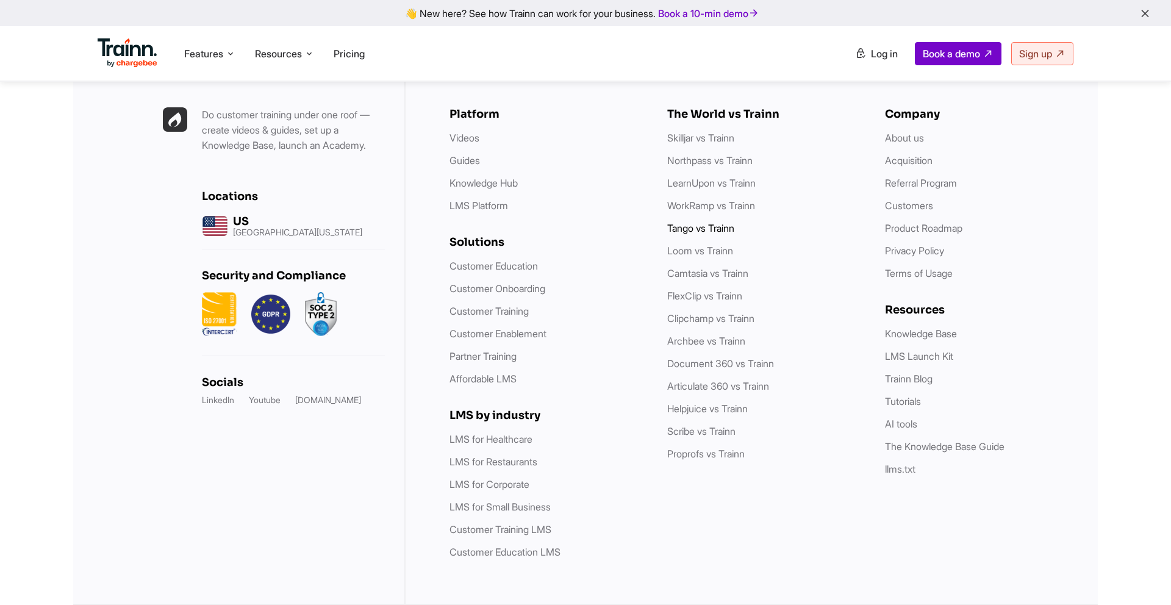
click at [698, 232] on link "Tango vs Trainn" at bounding box center [700, 228] width 67 height 12
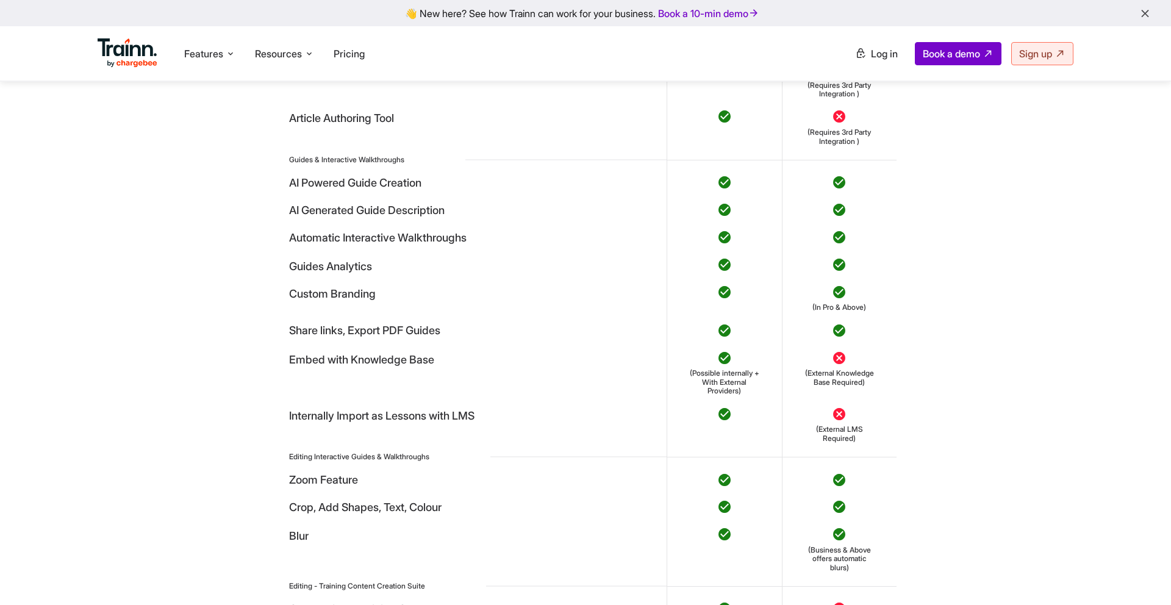
scroll to position [3938, 0]
drag, startPoint x: 407, startPoint y: 264, endPoint x: 491, endPoint y: 266, distance: 84.2
click at [491, 222] on td "AI Generated Guide Description" at bounding box center [470, 208] width 393 height 27
drag, startPoint x: 288, startPoint y: 288, endPoint x: 504, endPoint y: 302, distance: 216.3
click at [504, 302] on table "Training Content Creation Suite Guides + Interactive Walkthroughs Screen + webc…" at bounding box center [585, 545] width 622 height 1227
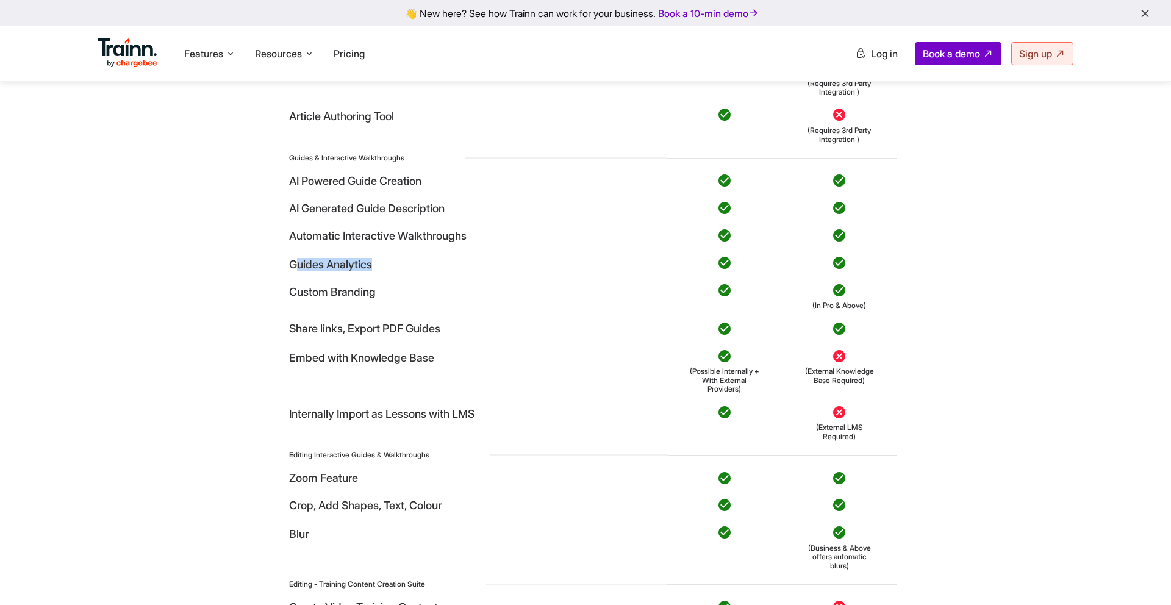
drag, startPoint x: 295, startPoint y: 311, endPoint x: 393, endPoint y: 322, distance: 98.8
click at [393, 277] on td "Guides Analytics" at bounding box center [470, 262] width 393 height 27
drag, startPoint x: 380, startPoint y: 348, endPoint x: 291, endPoint y: 346, distance: 89.6
click at [291, 315] on td "Custom Branding" at bounding box center [470, 296] width 393 height 38
drag, startPoint x: 291, startPoint y: 387, endPoint x: 461, endPoint y: 389, distance: 170.1
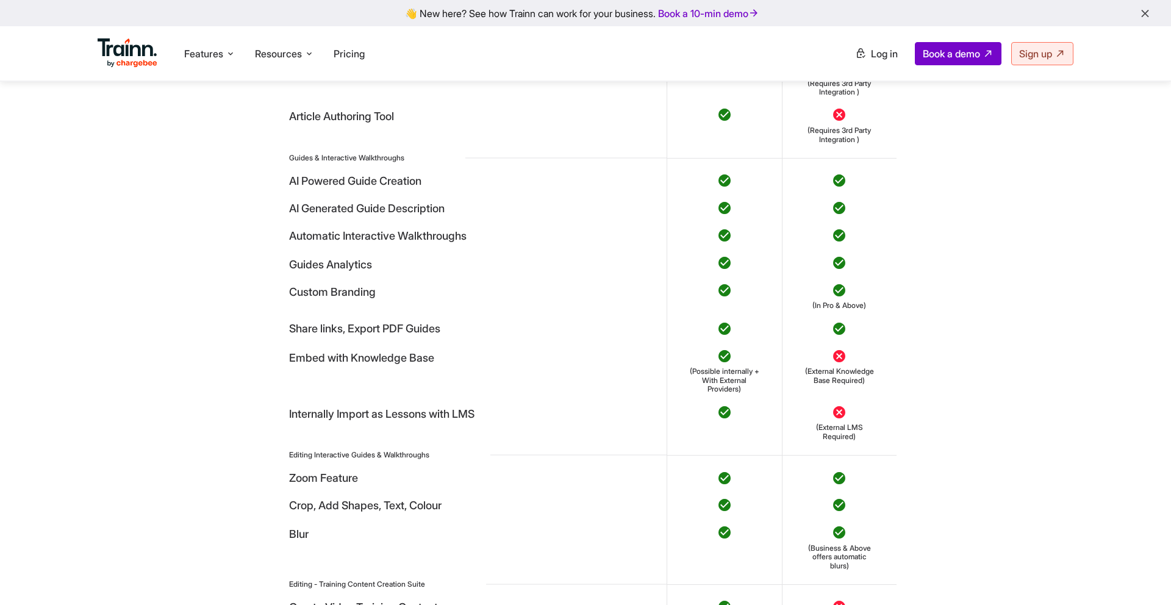
click at [461, 343] on td "Share links, Export PDF Guides" at bounding box center [470, 328] width 393 height 27
click at [531, 399] on td "Embed with Knowledge Base" at bounding box center [470, 371] width 393 height 56
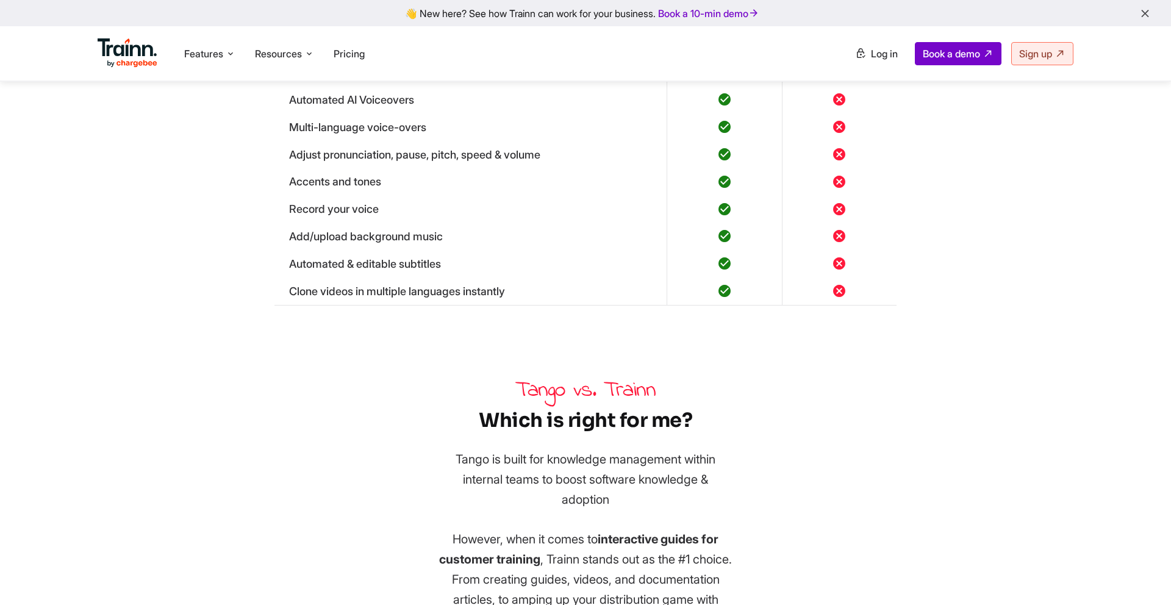
scroll to position [5098, 0]
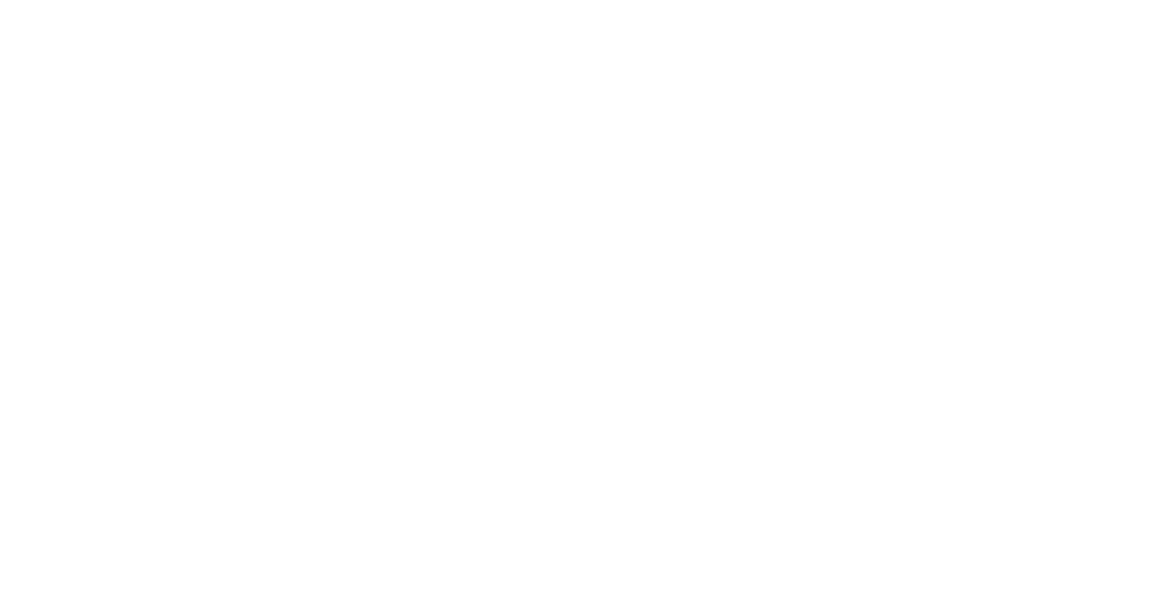
scroll to position [4096, 0]
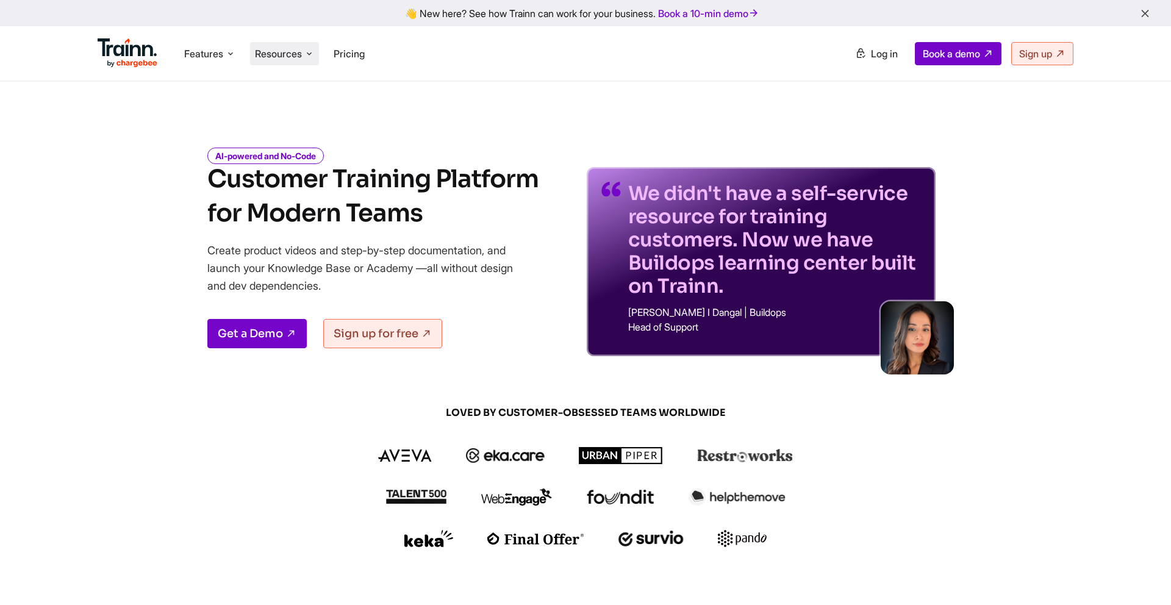
click at [298, 60] on span "Resources" at bounding box center [278, 53] width 47 height 13
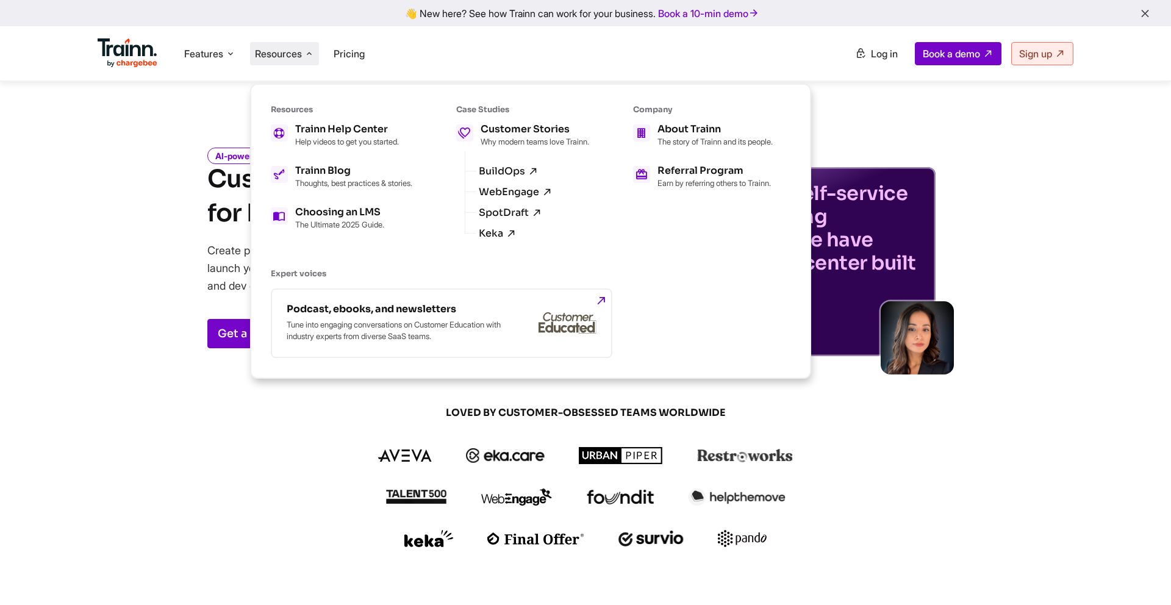
click at [165, 274] on div "AI-powered and No-Code Customer Training Platform for Modern Teams Create produ…" at bounding box center [585, 243] width 878 height 226
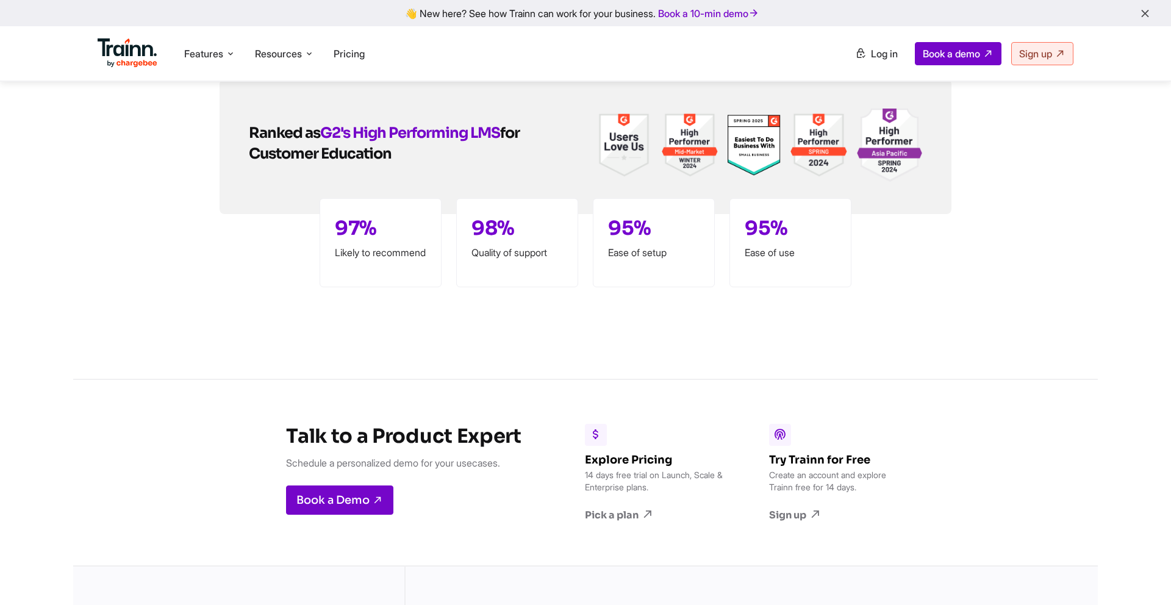
scroll to position [3497, 0]
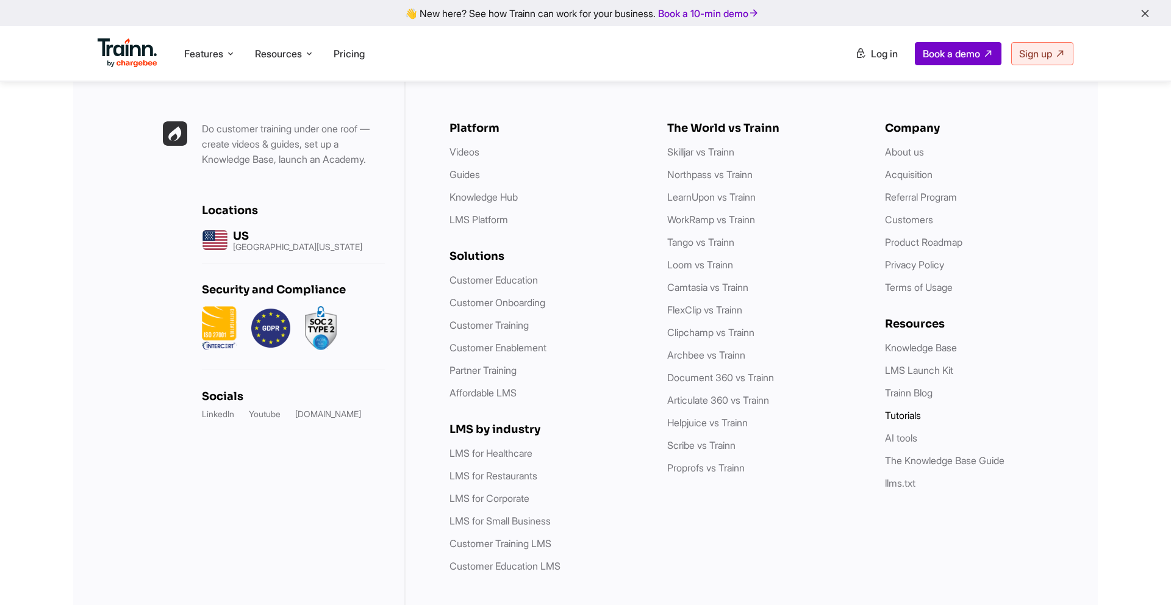
click at [910, 409] on link "Tutorials" at bounding box center [903, 415] width 36 height 12
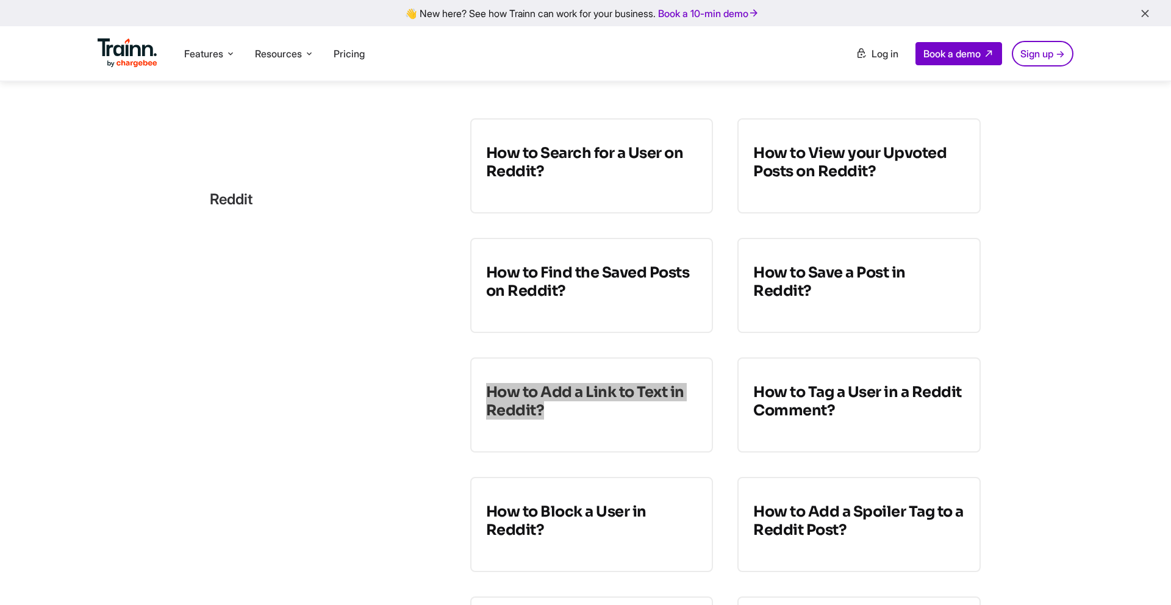
scroll to position [268, 0]
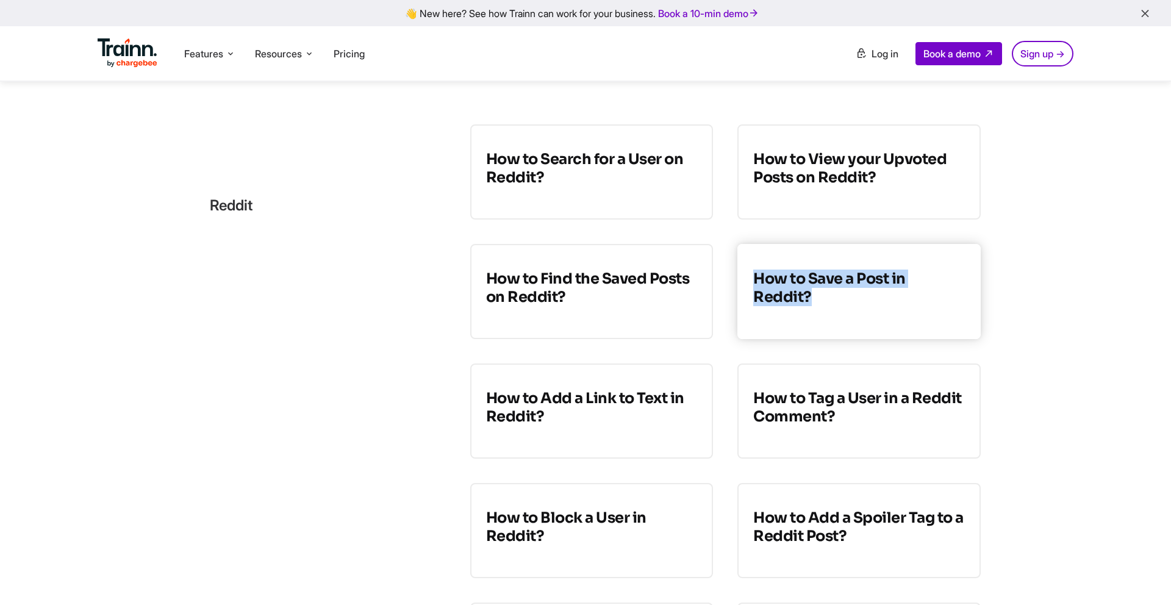
click at [785, 304] on h3 "How to Save a Post in Reddit?" at bounding box center [859, 287] width 212 height 37
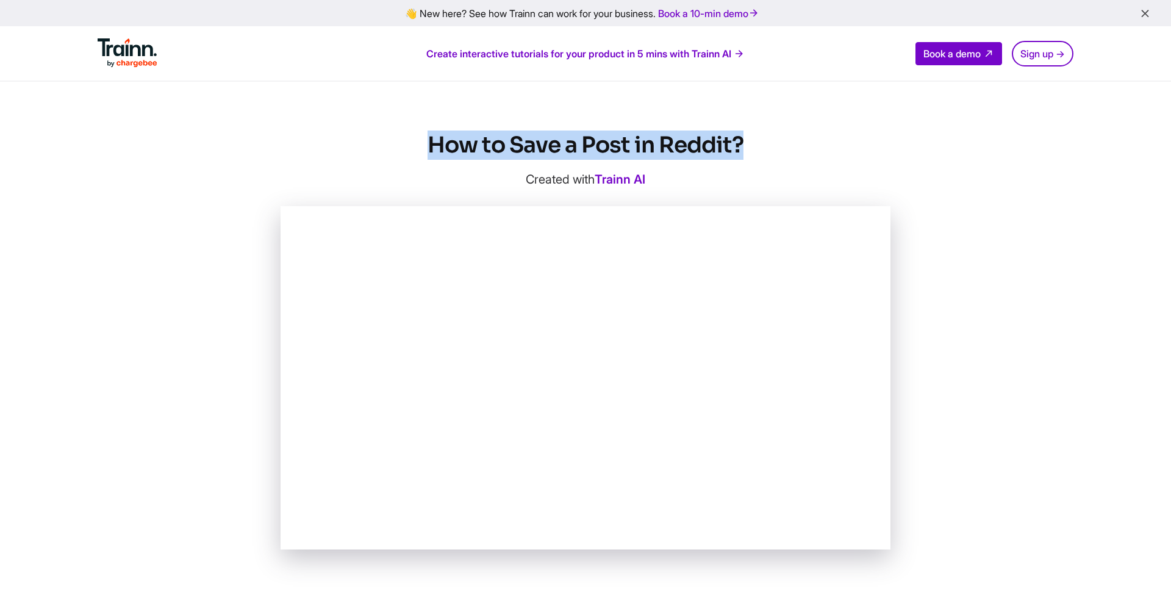
drag, startPoint x: 757, startPoint y: 143, endPoint x: 434, endPoint y: 149, distance: 323.8
click at [434, 149] on h1 "How to Save a Post in Reddit?" at bounding box center [585, 144] width 610 height 29
copy h1 "How to Save a Post in Reddit?"
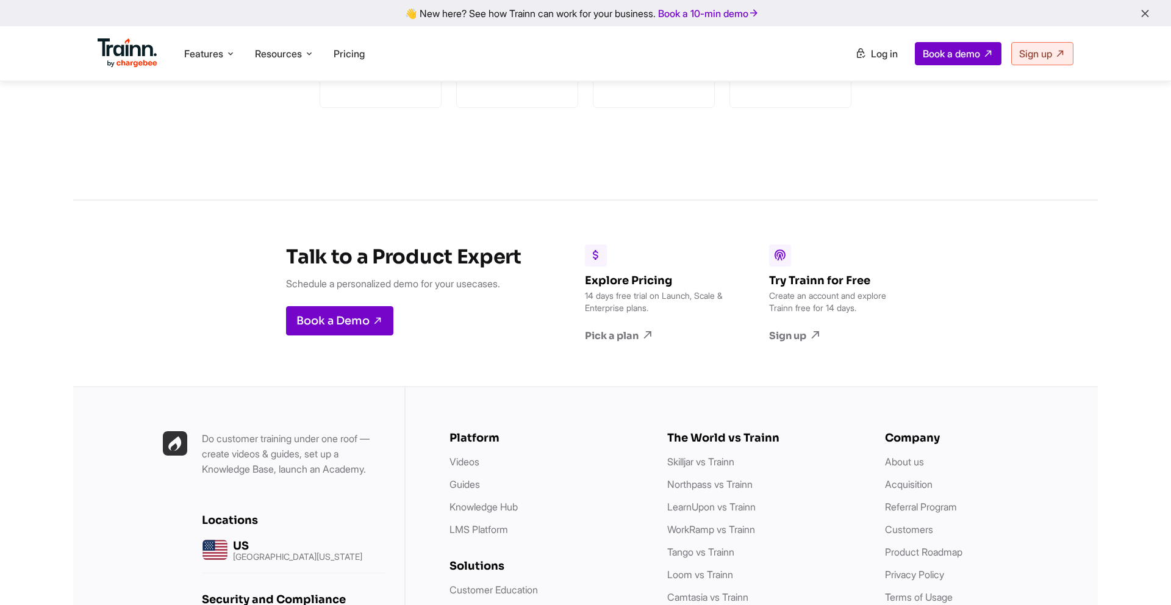
scroll to position [3497, 0]
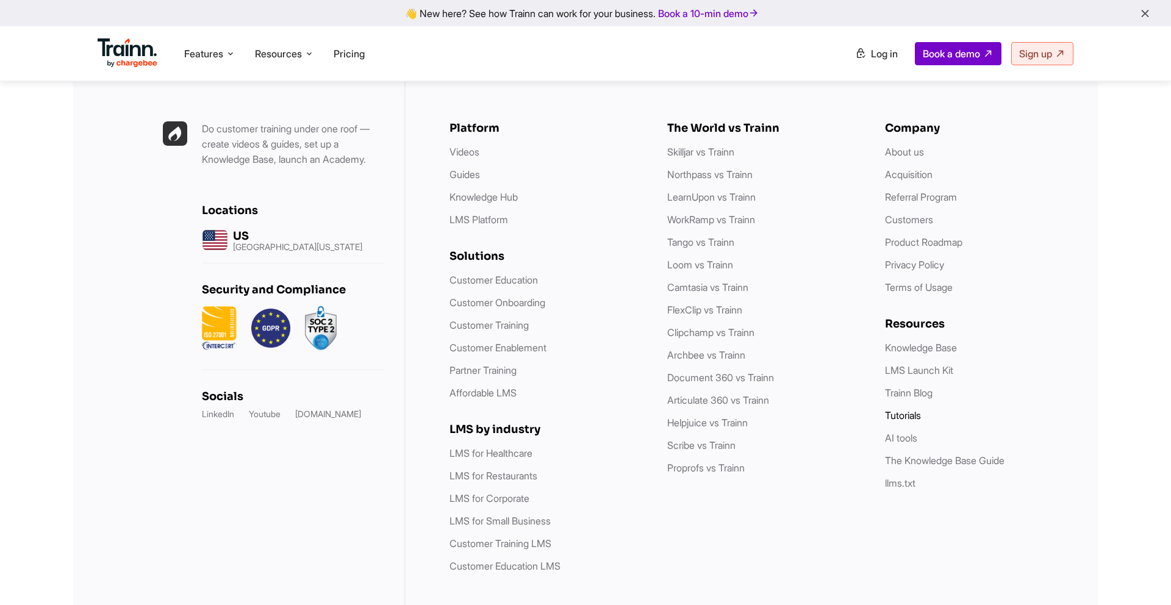
click at [912, 409] on link "Tutorials" at bounding box center [903, 415] width 36 height 12
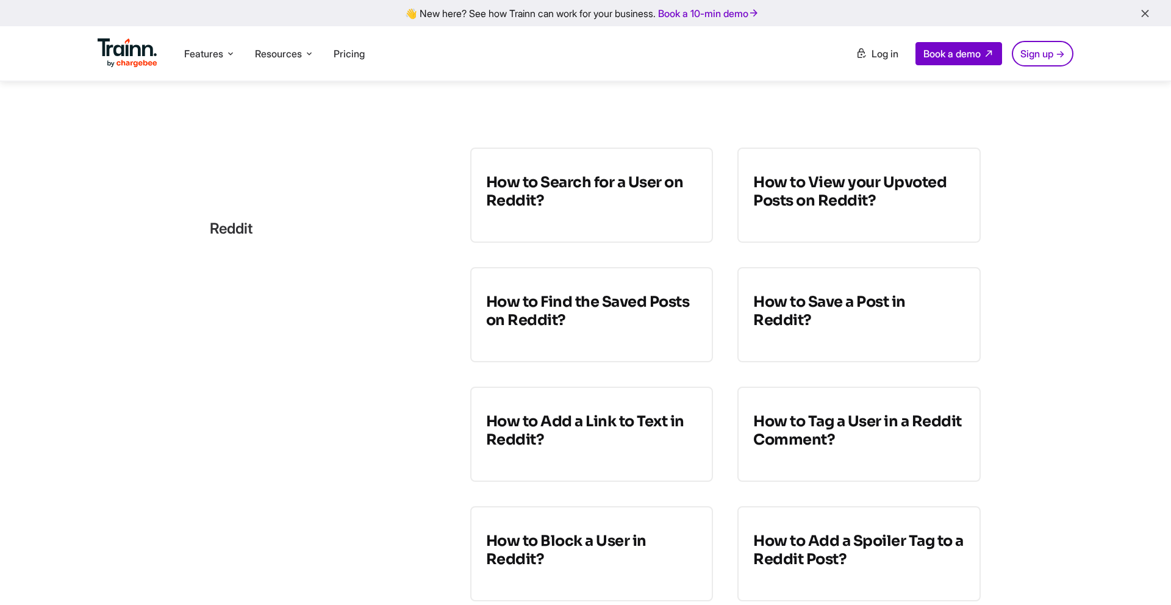
scroll to position [243, 0]
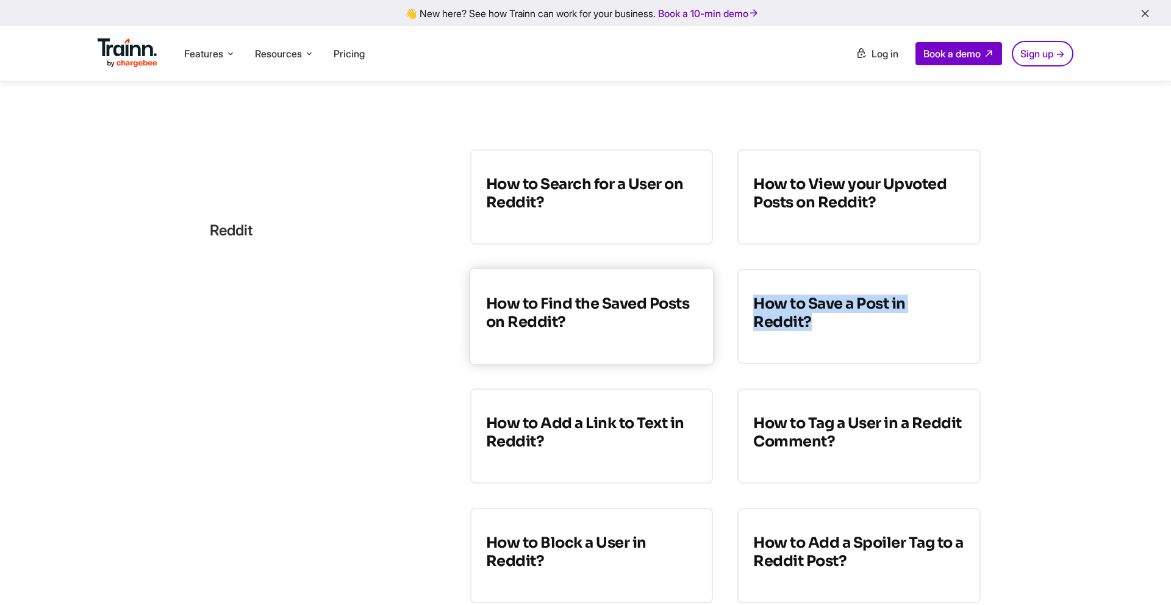
click at [563, 321] on h3 "How to Find the Saved Posts on Reddit?" at bounding box center [592, 312] width 212 height 37
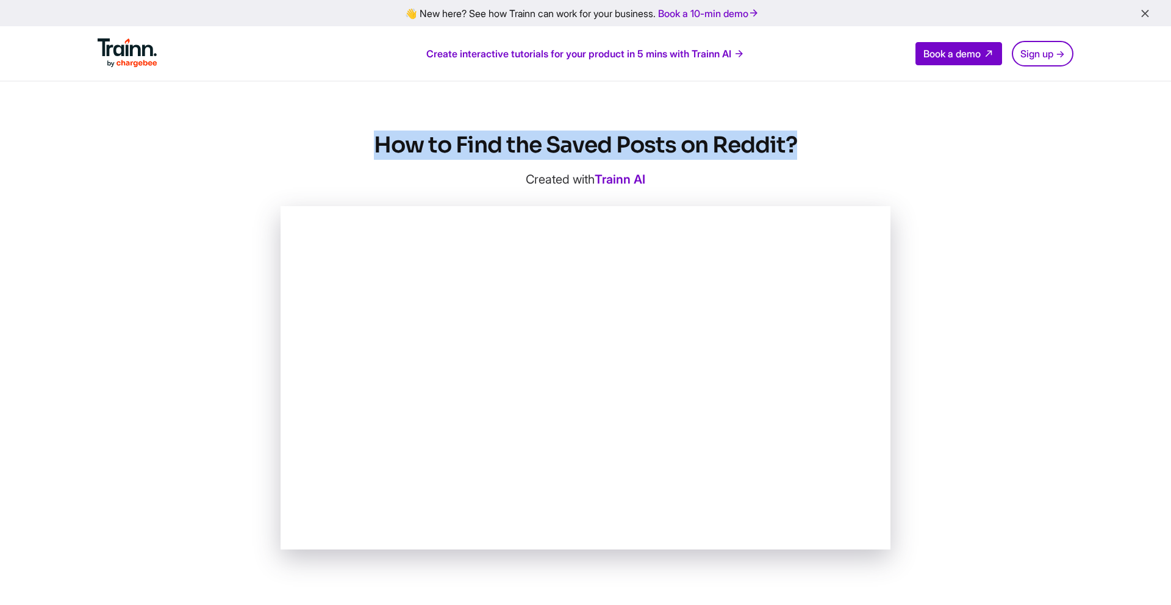
drag, startPoint x: 801, startPoint y: 138, endPoint x: 369, endPoint y: 146, distance: 431.7
click at [369, 146] on h1 "How to Find the Saved Posts on Reddit?" at bounding box center [585, 144] width 610 height 29
copy h1 "How to Find the Saved Posts on Reddit?"
